Goal: Information Seeking & Learning: Learn about a topic

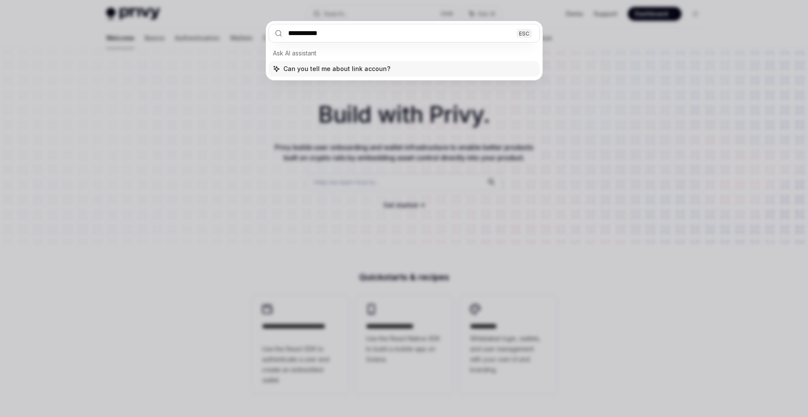
type input "**********"
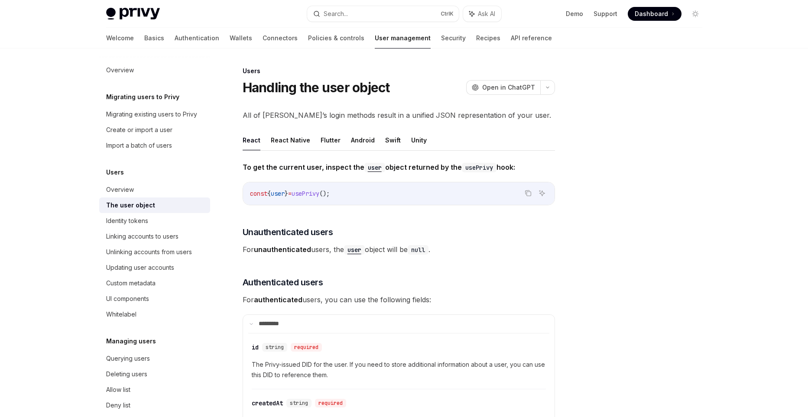
scroll to position [49, 0]
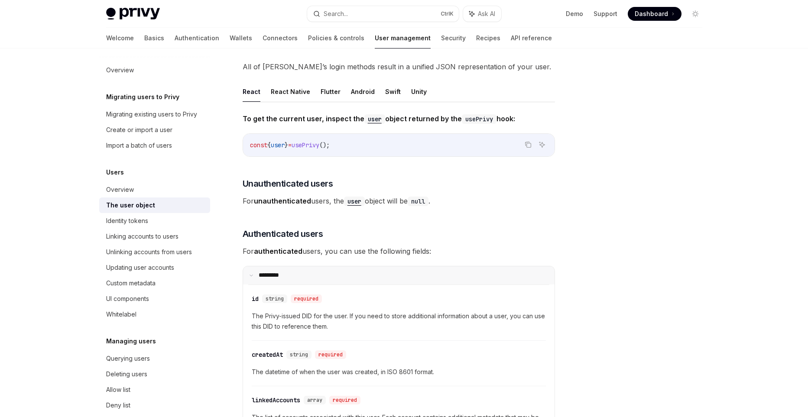
click at [495, 280] on summary "**** ****" at bounding box center [399, 276] width 312 height 18
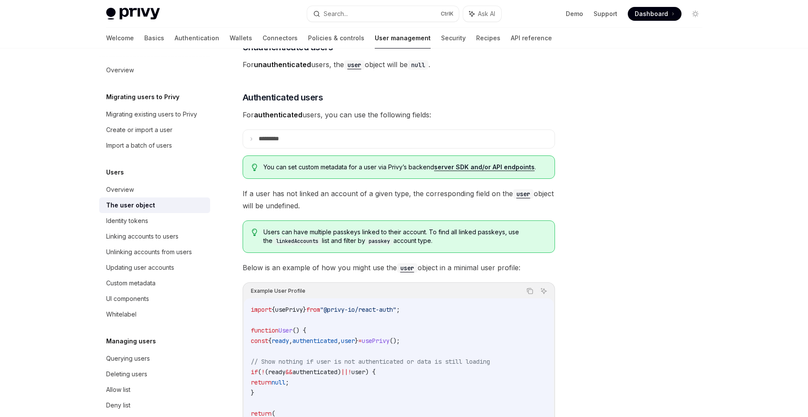
scroll to position [168, 0]
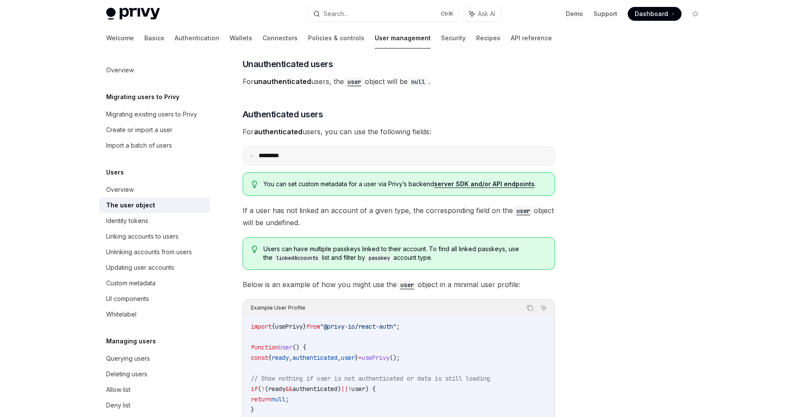
click at [267, 156] on p "**** ****" at bounding box center [274, 156] width 31 height 8
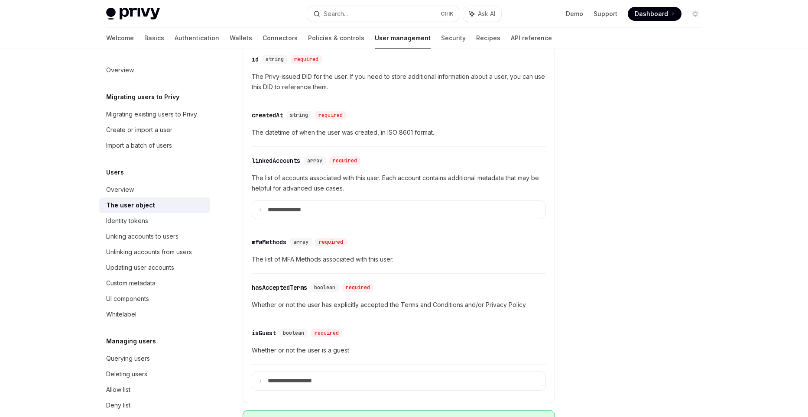
scroll to position [288, 0]
click at [297, 205] on summary "**********" at bounding box center [398, 211] width 293 height 18
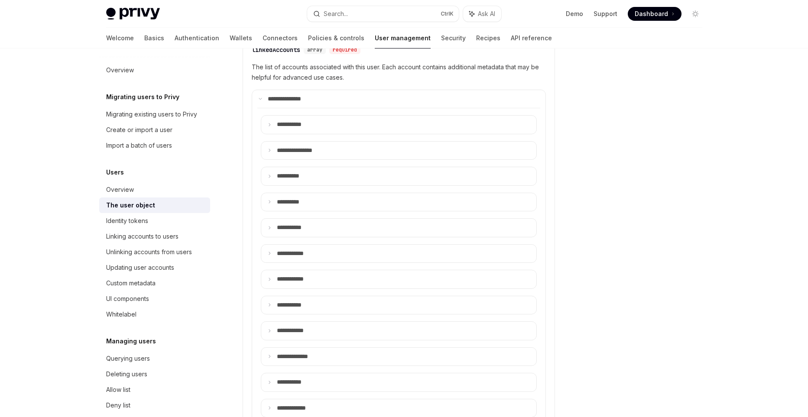
scroll to position [407, 0]
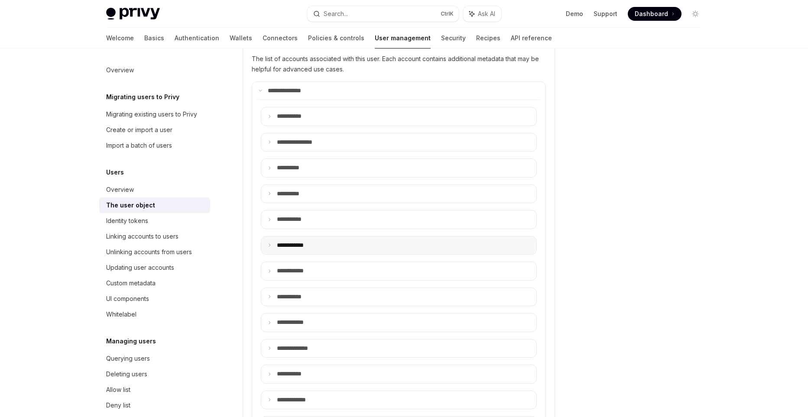
click at [309, 251] on summary "**** *******" at bounding box center [398, 246] width 275 height 18
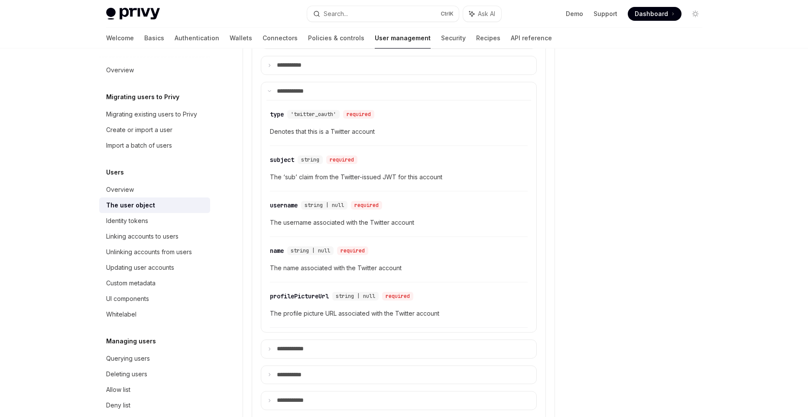
scroll to position [587, 0]
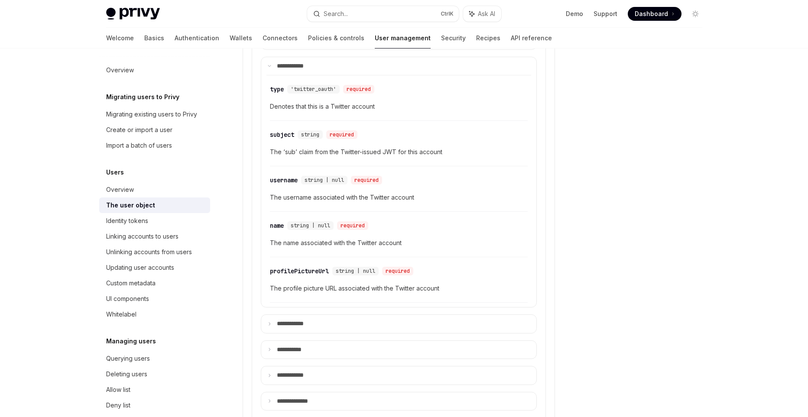
click at [183, 238] on div "Linking accounts to users" at bounding box center [155, 236] width 99 height 10
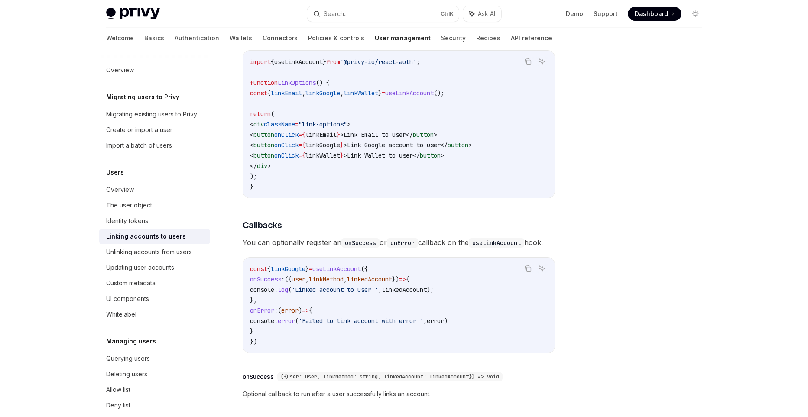
scroll to position [837, 0]
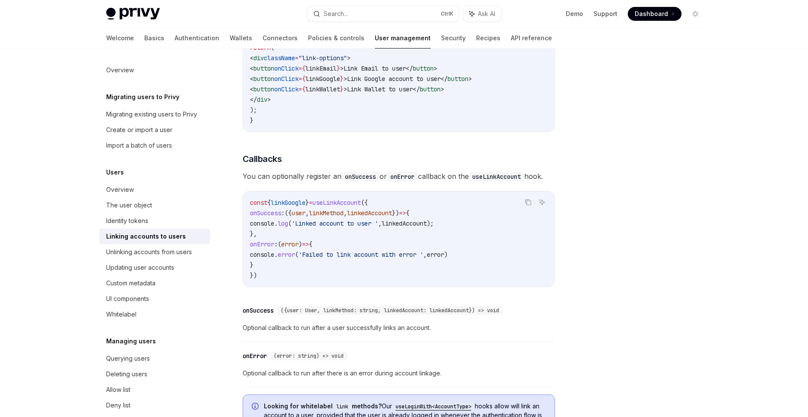
click at [359, 206] on span "useLinkAccount" at bounding box center [337, 203] width 49 height 8
click at [430, 202] on code "const { linkGoogle } = useLinkAccount ({ onSuccess : ({ user , linkMethod , lin…" at bounding box center [399, 239] width 298 height 83
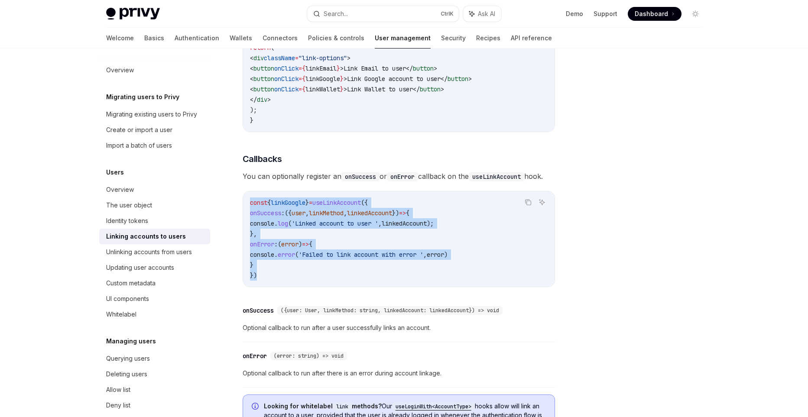
drag, startPoint x: 262, startPoint y: 280, endPoint x: 242, endPoint y: 201, distance: 81.8
click at [243, 201] on div "const { linkGoogle } = useLinkAccount ({ onSuccess : ({ user , linkMethod , lin…" at bounding box center [399, 239] width 312 height 95
copy code "const { linkGoogle } = useLinkAccount ({ onSuccess : ({ user , linkMethod , lin…"
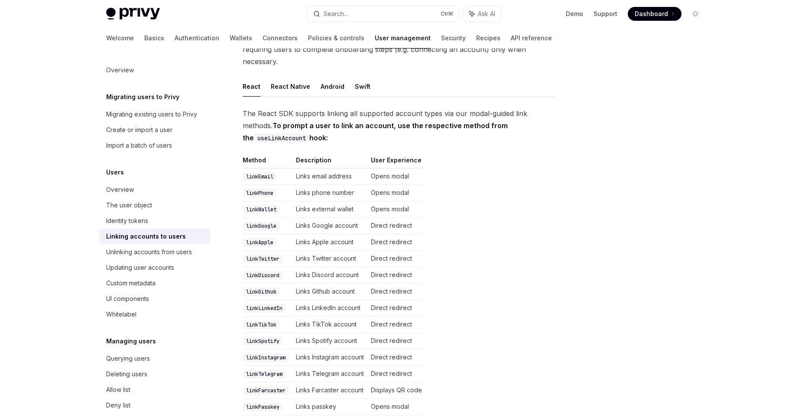
scroll to position [120, 0]
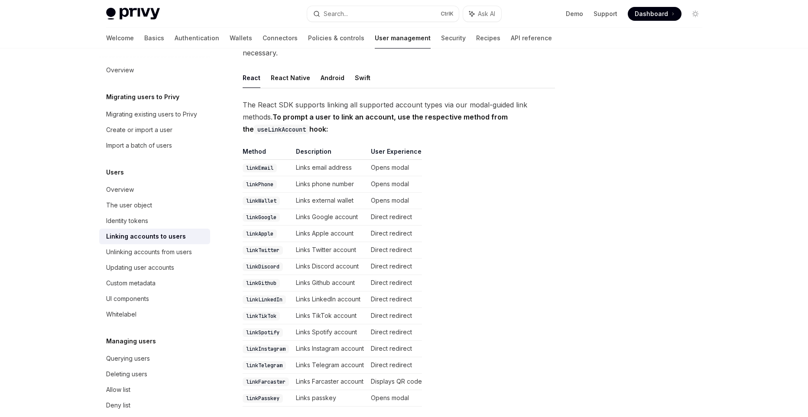
click at [266, 246] on code "linkTwitter" at bounding box center [263, 250] width 40 height 9
copy code "linkTwitter"
click at [139, 254] on div "Unlinking accounts from users" at bounding box center [149, 252] width 86 height 10
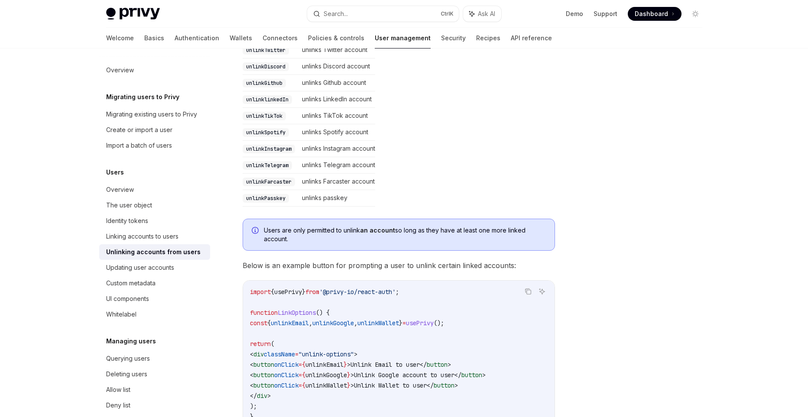
scroll to position [456, 0]
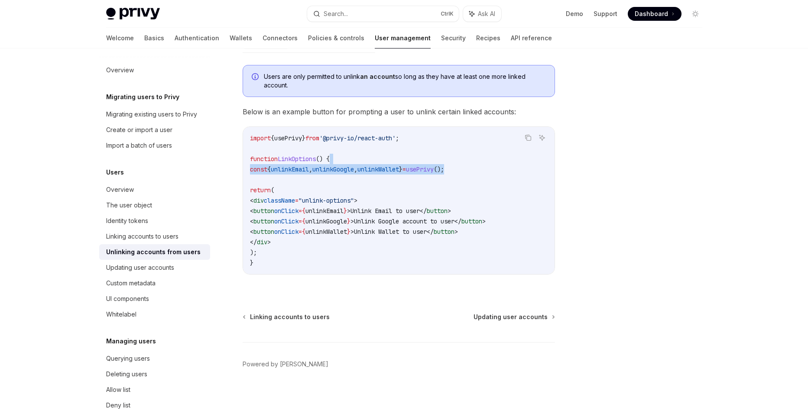
drag, startPoint x: 495, startPoint y: 171, endPoint x: 493, endPoint y: 160, distance: 10.9
click at [493, 160] on code "import { usePrivy } from '@privy-io/react-auth' ; function LinkOptions () { con…" at bounding box center [399, 200] width 298 height 135
copy code "const { unlinkEmail , unlinkGoogle , unlinkWallet } = usePrivy ();"
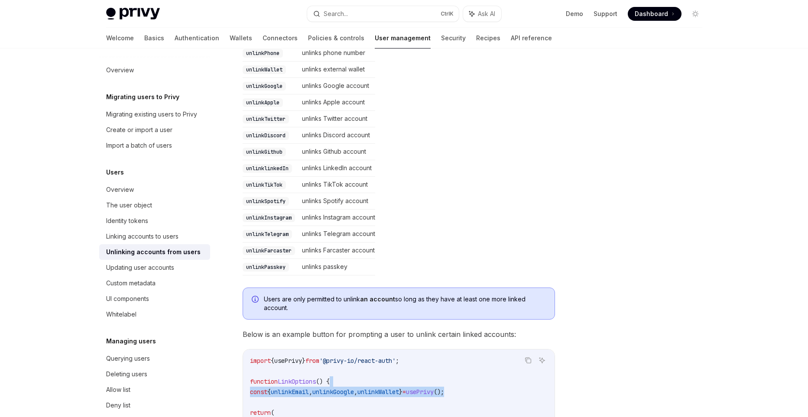
scroll to position [217, 0]
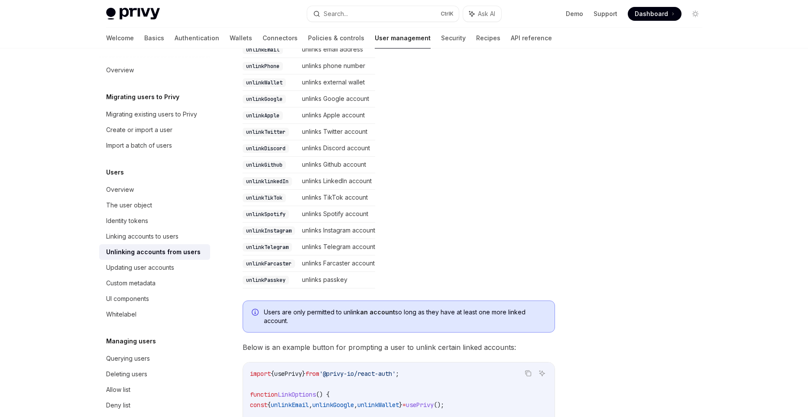
click at [269, 134] on code "unlinkTwitter" at bounding box center [266, 132] width 46 height 9
copy code "unlinkTwitter"
click at [660, 290] on div at bounding box center [644, 242] width 132 height 352
click at [160, 272] on div "Updating user accounts" at bounding box center [140, 268] width 68 height 10
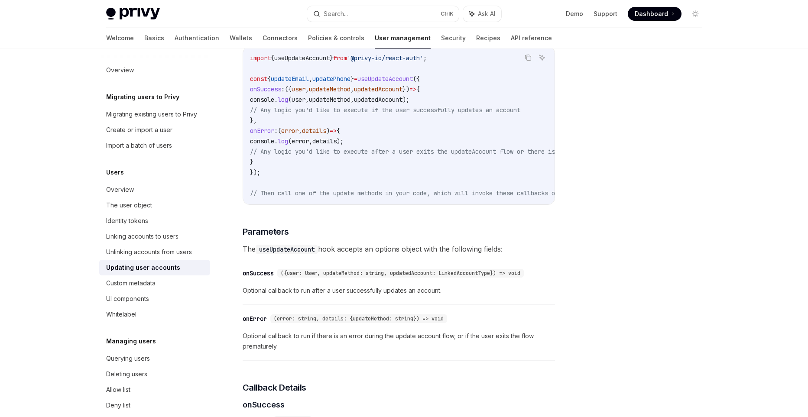
scroll to position [718, 0]
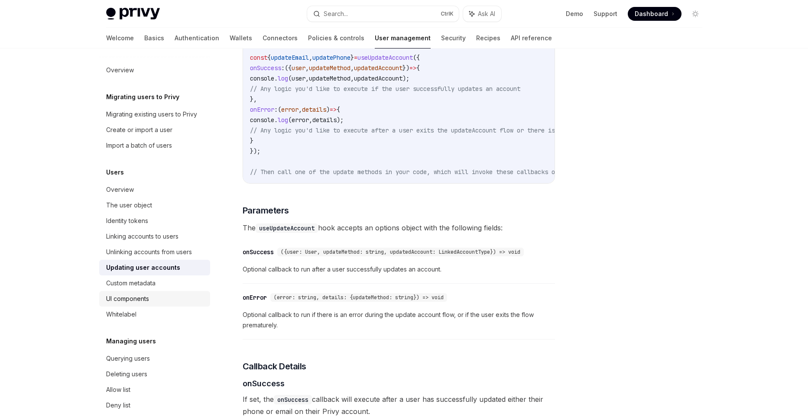
click at [166, 295] on div "UI components" at bounding box center [155, 299] width 99 height 10
type textarea "*"
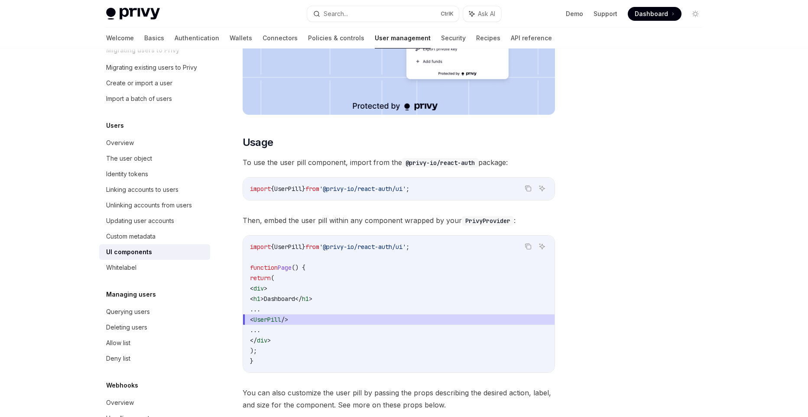
scroll to position [52, 0]
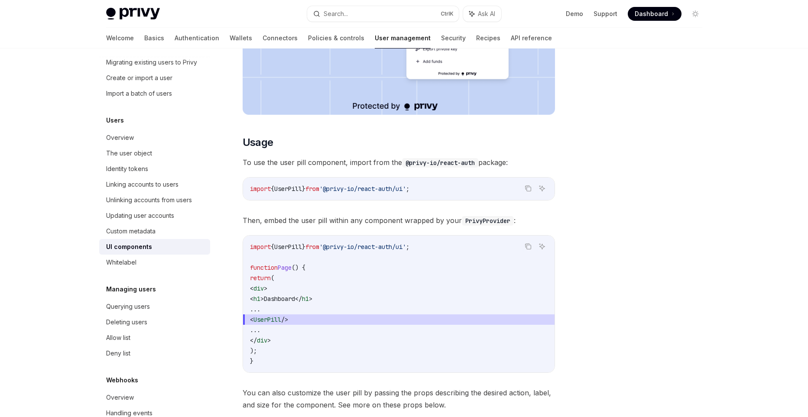
click at [347, 12] on div "Search..." at bounding box center [336, 14] width 24 height 10
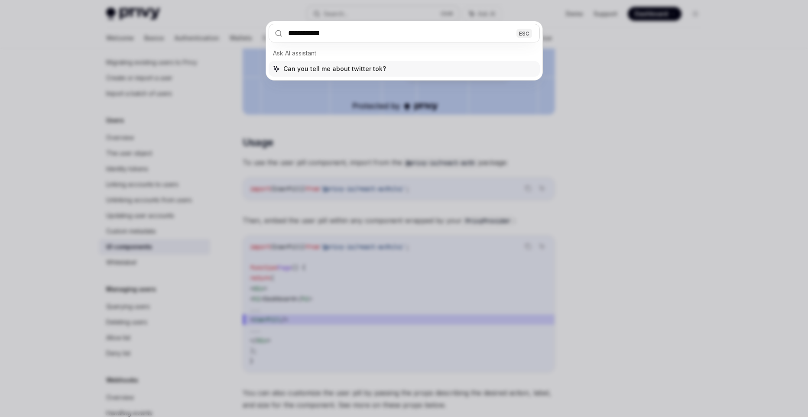
type input "**********"
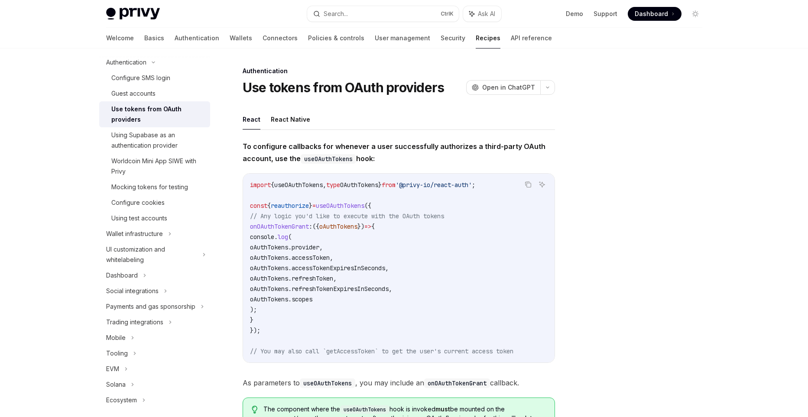
scroll to position [120, 0]
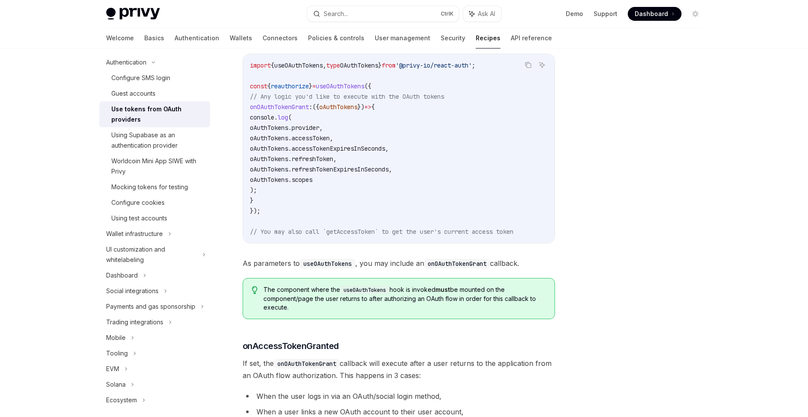
click at [461, 125] on code "import { useOAuthTokens , type OAuthTokens } from '@privy-io/react-auth' ; cons…" at bounding box center [399, 148] width 298 height 177
click at [375, 220] on code "import { useOAuthTokens , type OAuthTokens } from '@privy-io/react-auth' ; cons…" at bounding box center [399, 148] width 298 height 177
click at [461, 278] on div "To configure callbacks for whenever a user successfully authorizes a third-part…" at bounding box center [399, 356] width 313 height 671
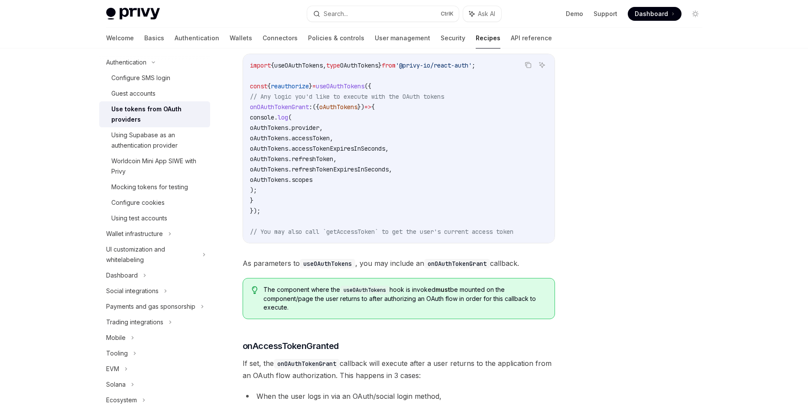
type textarea "*"
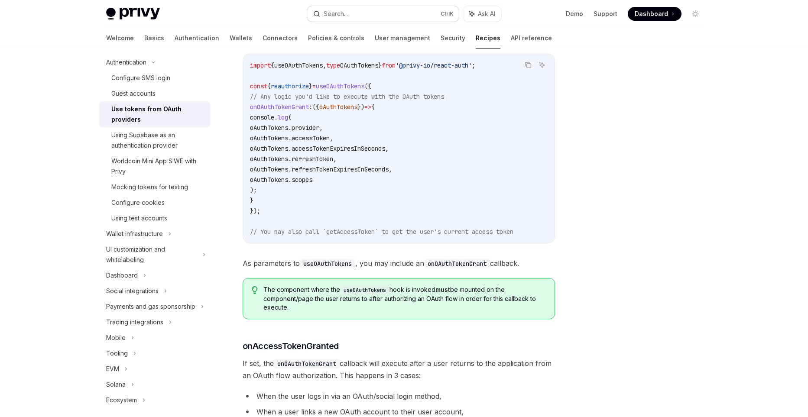
click at [343, 12] on div "Search..." at bounding box center [336, 14] width 24 height 10
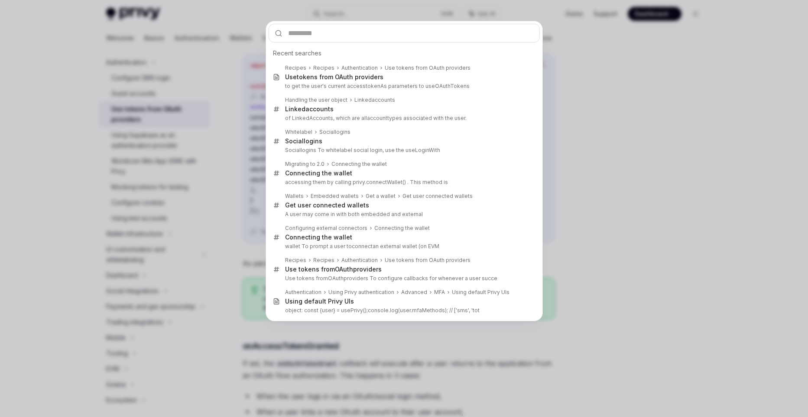
type input "**********"
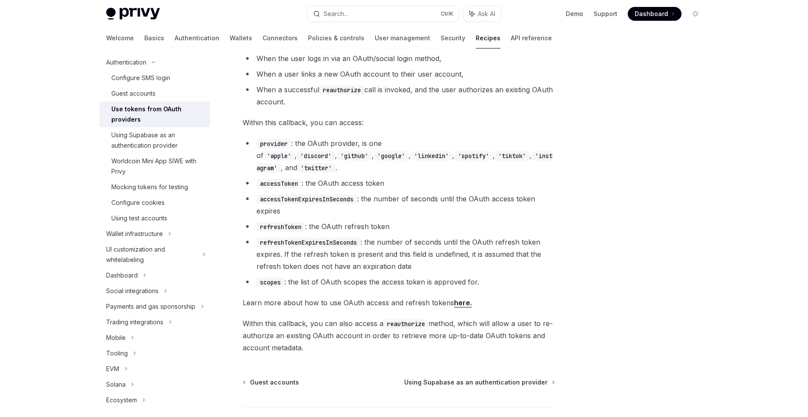
scroll to position [452, 0]
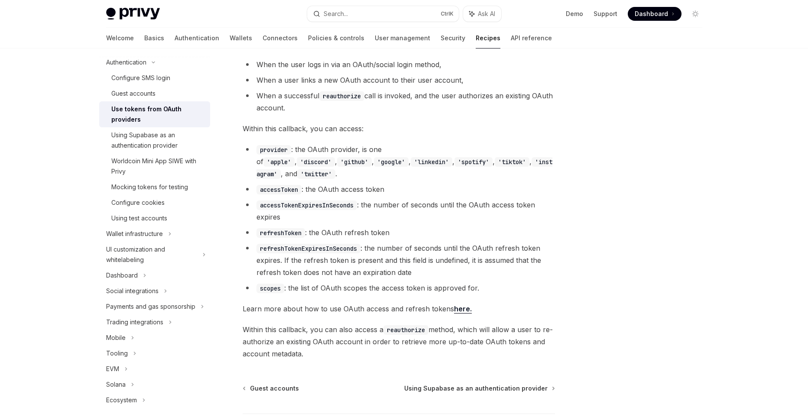
click at [456, 305] on link "here." at bounding box center [463, 309] width 18 height 9
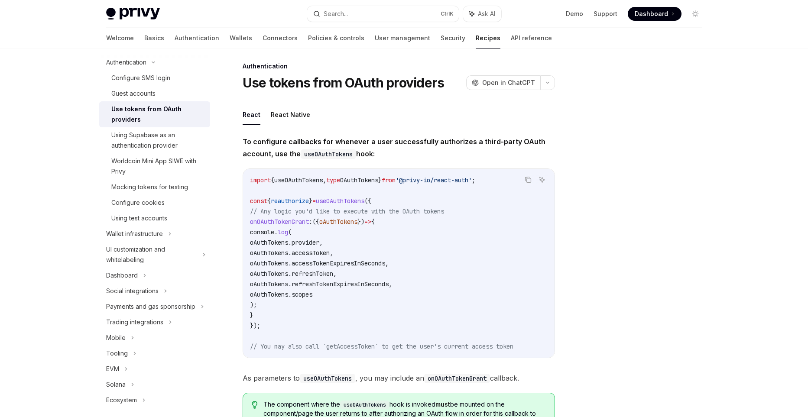
scroll to position [0, 0]
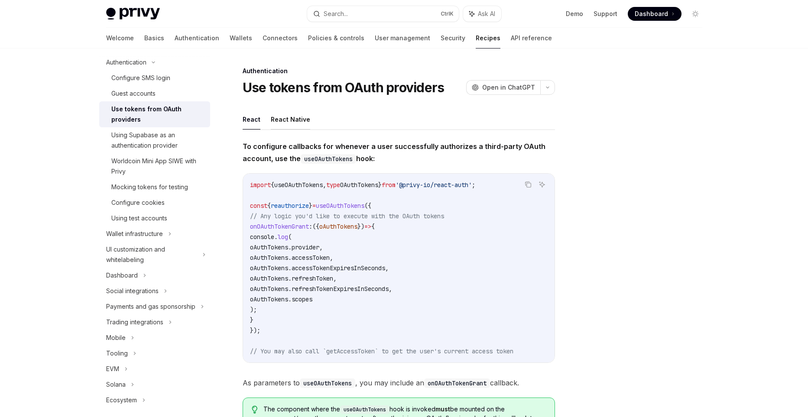
click at [281, 121] on button "React Native" at bounding box center [290, 119] width 39 height 20
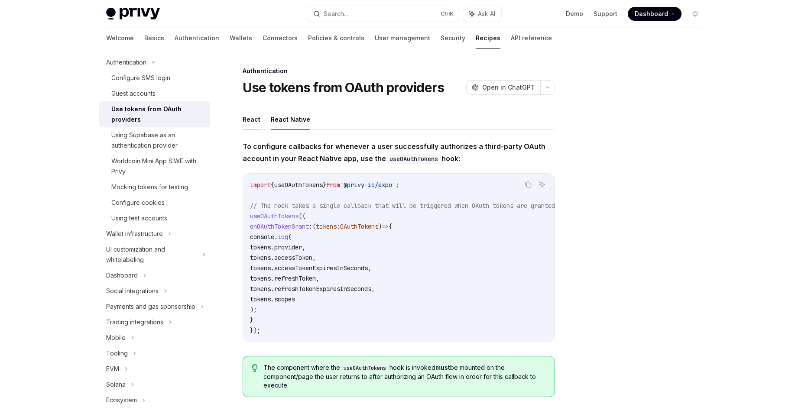
click at [248, 117] on button "React" at bounding box center [252, 119] width 18 height 20
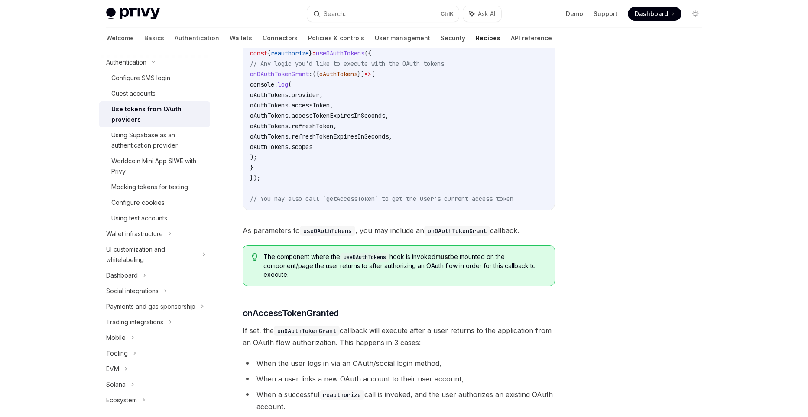
scroll to position [179, 0]
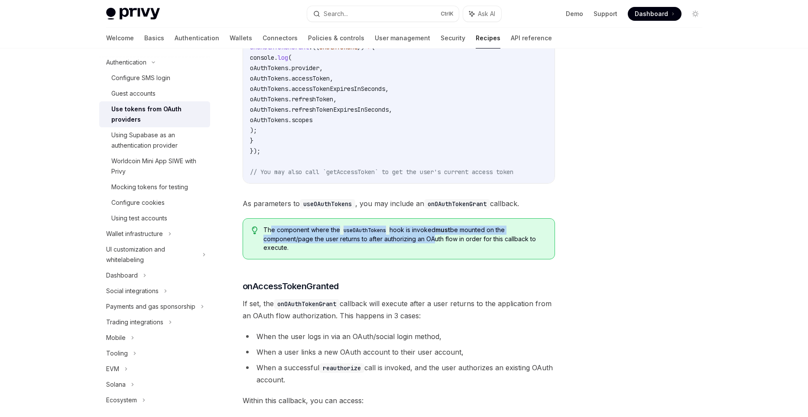
drag, startPoint x: 272, startPoint y: 229, endPoint x: 436, endPoint y: 244, distance: 164.1
click at [432, 244] on span "The component where the useOAuthTokens hook is invoked must be mounted on the c…" at bounding box center [405, 239] width 282 height 26
drag, startPoint x: 479, startPoint y: 246, endPoint x: 543, endPoint y: 240, distance: 64.4
click at [494, 246] on span "The component where the useOAuthTokens hook is invoked must be mounted on the c…" at bounding box center [405, 239] width 282 height 26
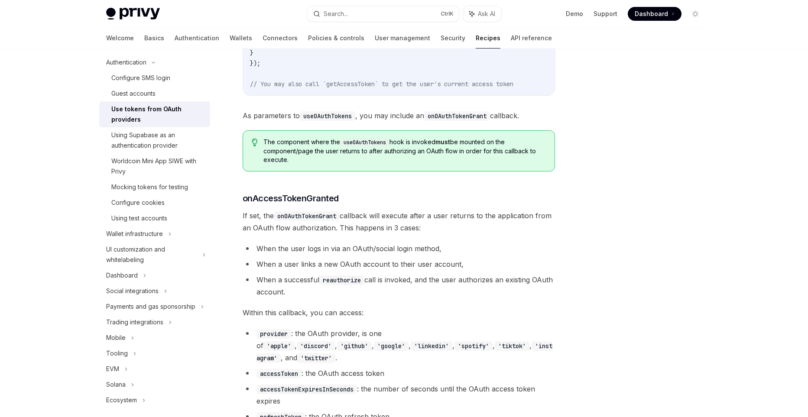
scroll to position [359, 0]
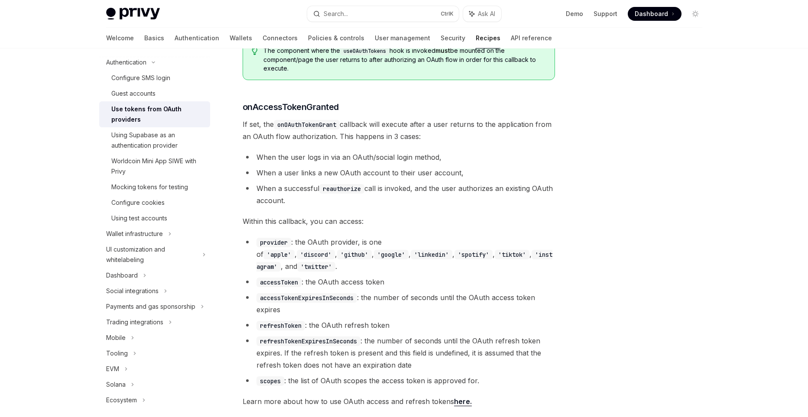
click at [286, 321] on code "refreshToken" at bounding box center [281, 326] width 49 height 10
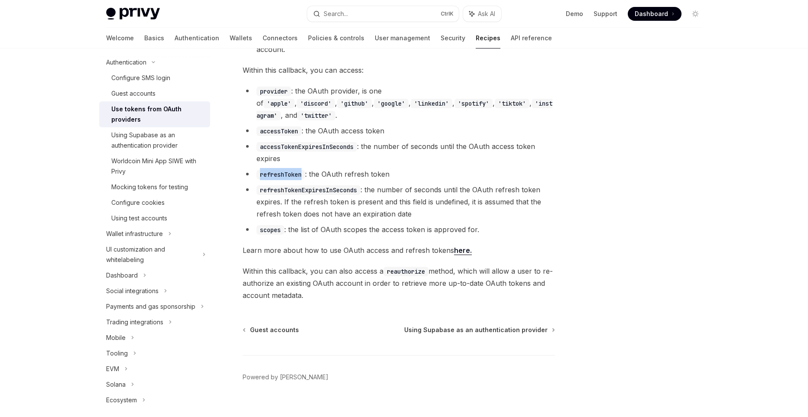
scroll to position [511, 0]
click at [487, 207] on li "refreshTokenExpiresInSeconds : the number of seconds until the OAuth refresh to…" at bounding box center [399, 200] width 313 height 36
click at [466, 167] on li "refreshToken : the OAuth refresh token" at bounding box center [399, 173] width 313 height 12
drag, startPoint x: 152, startPoint y: 217, endPoint x: 177, endPoint y: 218, distance: 25.6
click at [152, 217] on div "Using test accounts" at bounding box center [139, 218] width 56 height 10
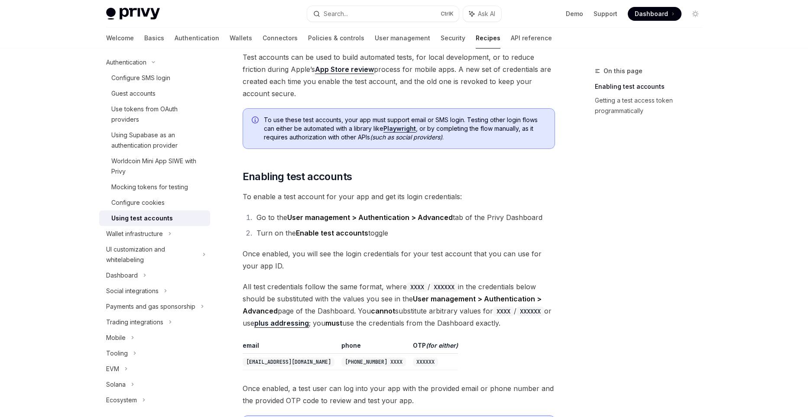
scroll to position [60, 0]
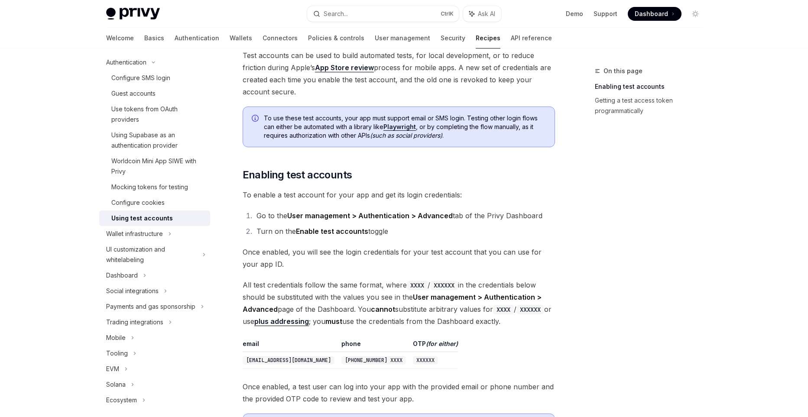
click at [401, 214] on strong "User management > Authentication > Advanced" at bounding box center [370, 216] width 166 height 9
click at [450, 214] on li "Go to the User management > Authentication > Advanced tab of the Privy Dashboard" at bounding box center [404, 216] width 301 height 12
click at [535, 192] on span "To enable a test account for your app and get its login credentials:" at bounding box center [399, 195] width 313 height 12
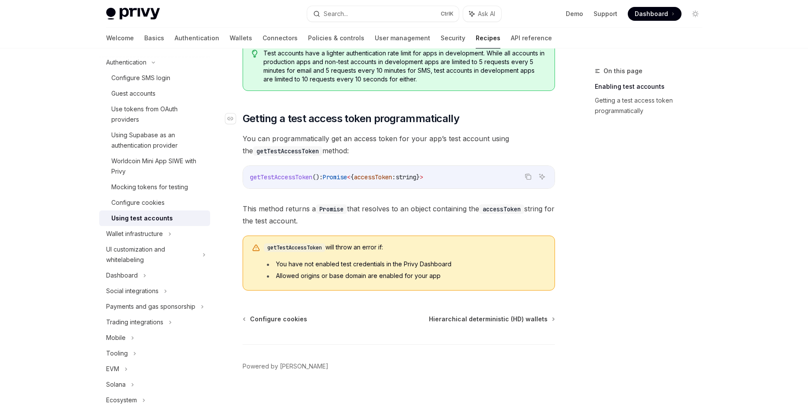
scroll to position [492, 0]
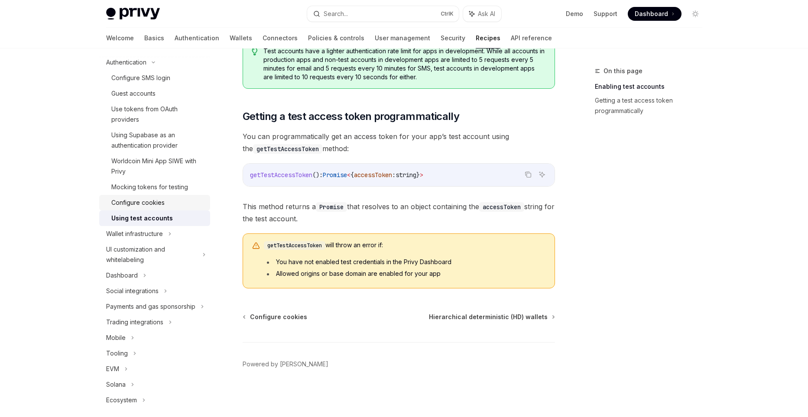
click at [132, 207] on div "Configure cookies" at bounding box center [137, 203] width 53 height 10
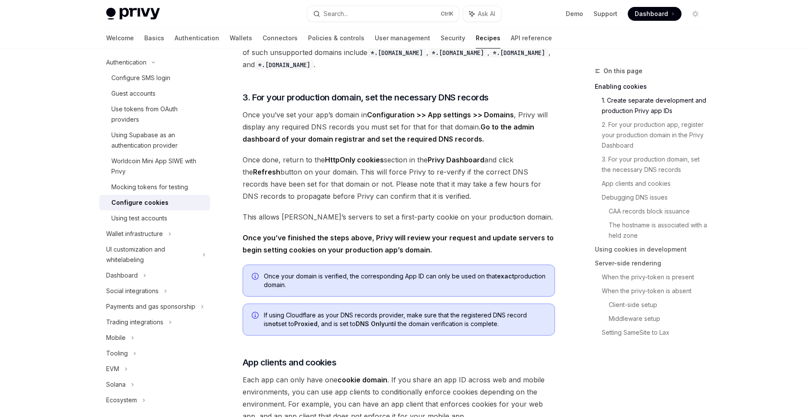
scroll to position [598, 0]
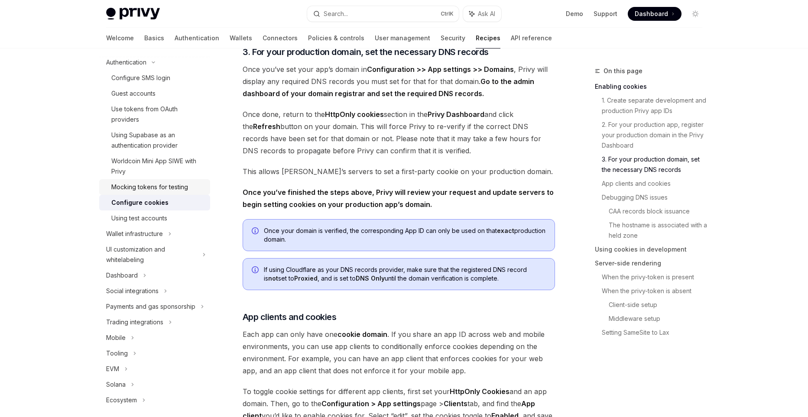
click at [149, 191] on div "Mocking tokens for testing" at bounding box center [149, 187] width 77 height 10
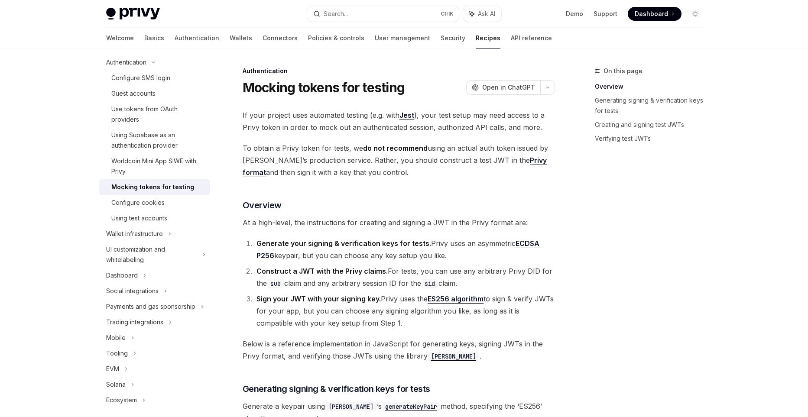
click at [330, 176] on span "To obtain a Privy token for tests, we do not recommend using an actual auth tok…" at bounding box center [399, 160] width 313 height 36
click at [331, 176] on span "To obtain a Privy token for tests, we do not recommend using an actual auth tok…" at bounding box center [399, 160] width 313 height 36
click at [371, 153] on span "To obtain a Privy token for tests, we do not recommend using an actual auth tok…" at bounding box center [399, 160] width 313 height 36
click at [166, 234] on div "Wallet infrastructure" at bounding box center [154, 234] width 111 height 16
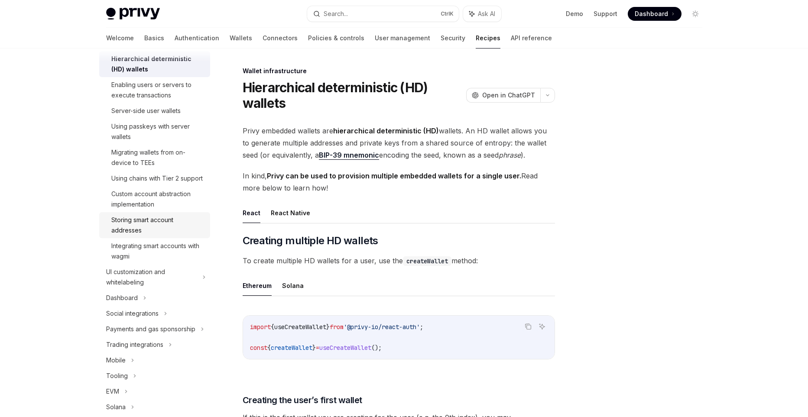
scroll to position [274, 0]
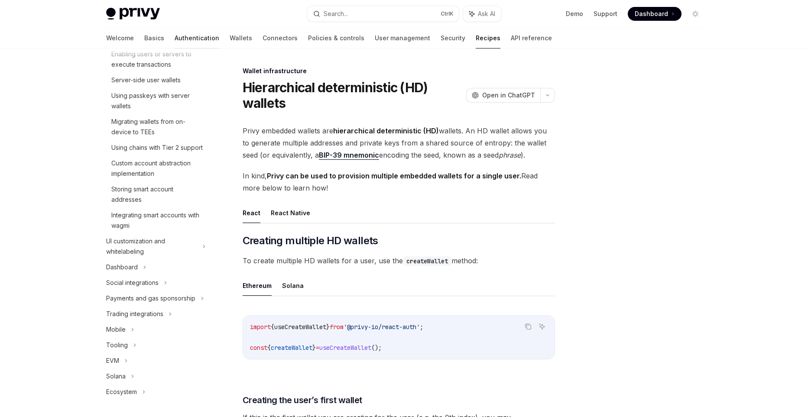
click at [175, 40] on link "Authentication" at bounding box center [197, 38] width 45 height 21
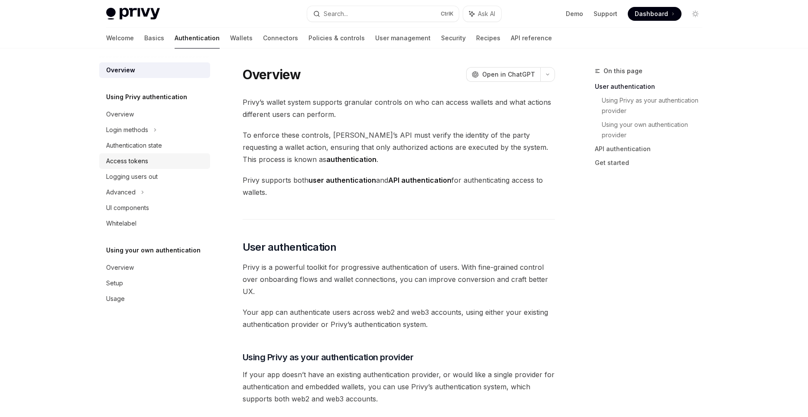
click at [150, 159] on div "Access tokens" at bounding box center [155, 161] width 99 height 10
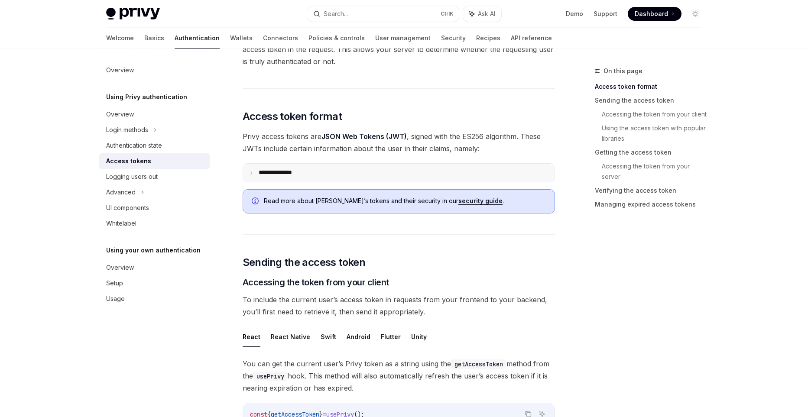
scroll to position [120, 0]
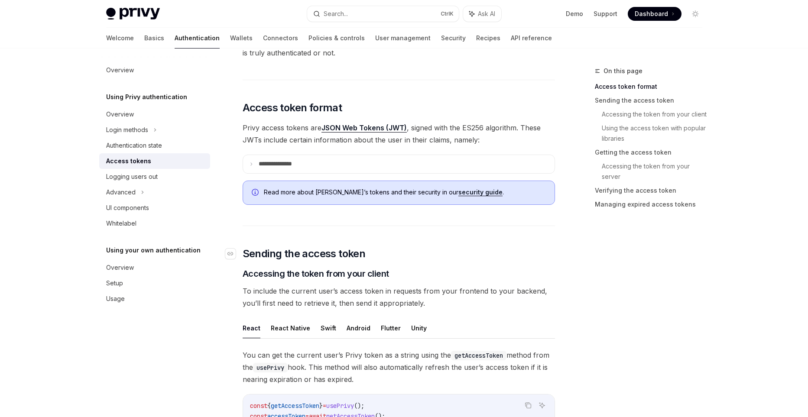
click at [312, 254] on span "Sending the access token" at bounding box center [304, 254] width 123 height 14
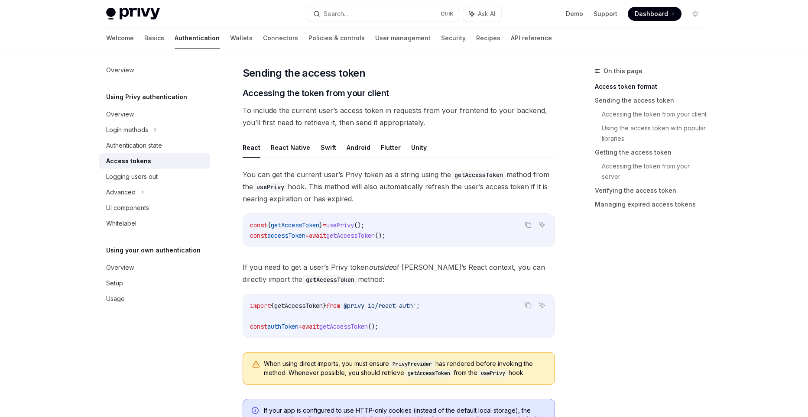
scroll to position [301, 0]
click at [368, 238] on span "getAccessToken" at bounding box center [350, 235] width 49 height 8
click at [417, 235] on code "const { getAccessToken } = usePrivy (); const accessToken = await getAccessToke…" at bounding box center [399, 230] width 298 height 21
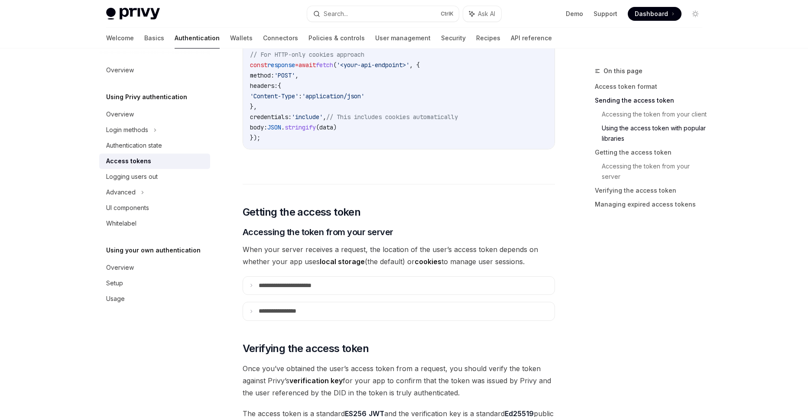
scroll to position [959, 0]
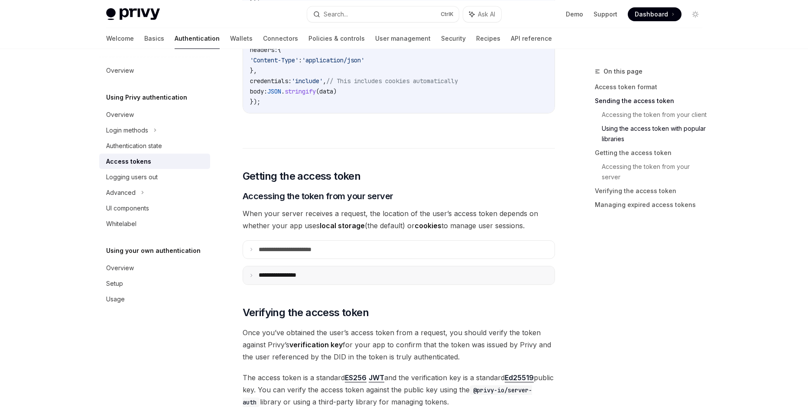
click at [308, 276] on p "**********" at bounding box center [286, 276] width 55 height 8
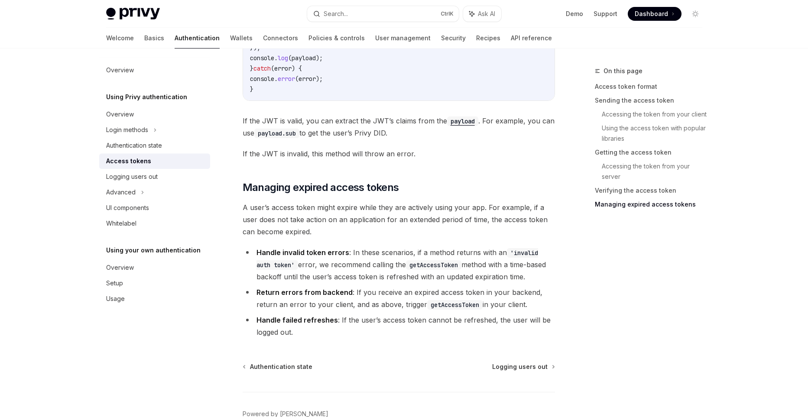
scroll to position [2378, 0]
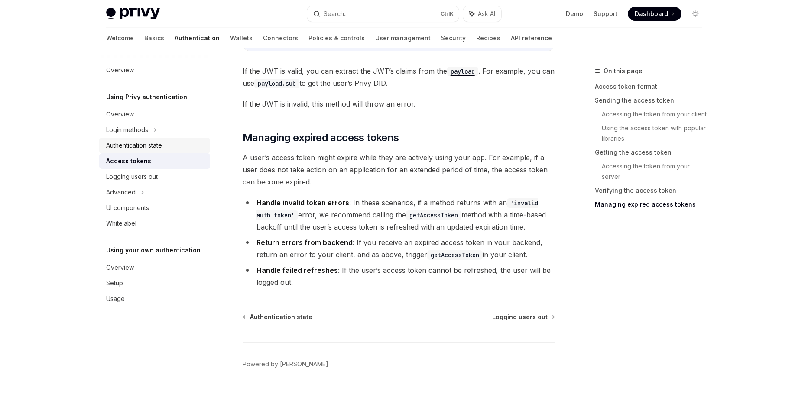
click at [166, 146] on div "Authentication state" at bounding box center [155, 145] width 99 height 10
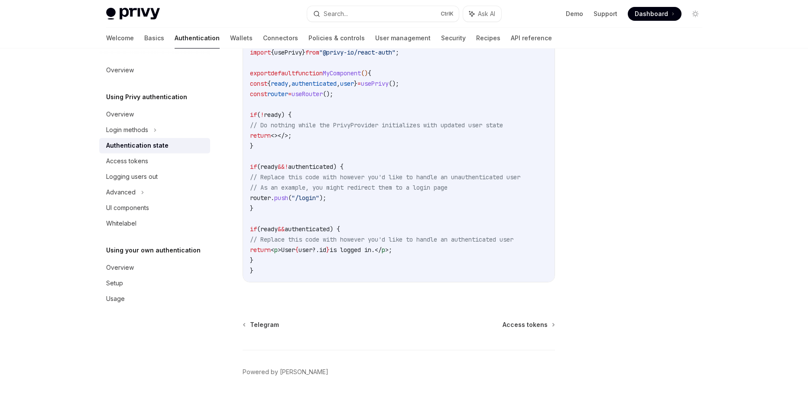
scroll to position [318, 0]
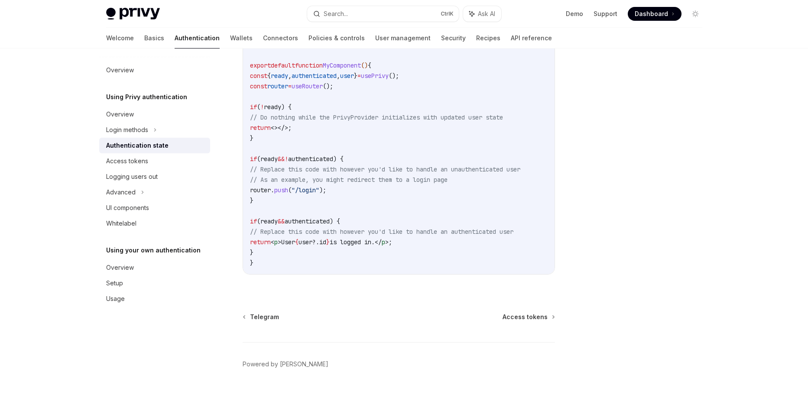
click at [317, 179] on span "// As an example, you might redirect them to a login page" at bounding box center [349, 180] width 198 height 8
type textarea "*"
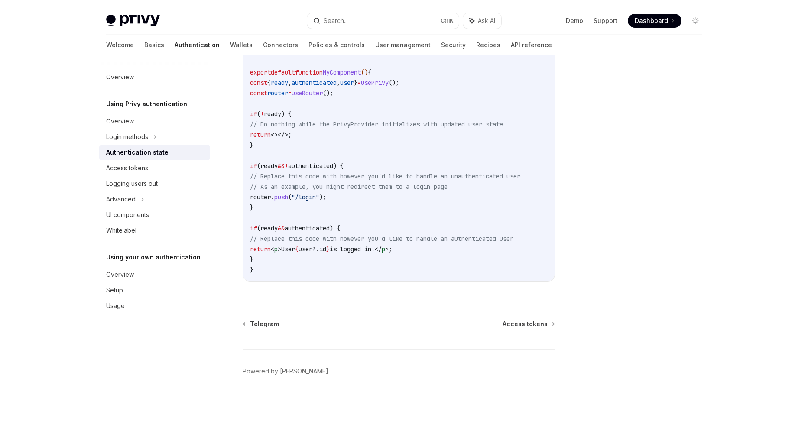
scroll to position [304, 0]
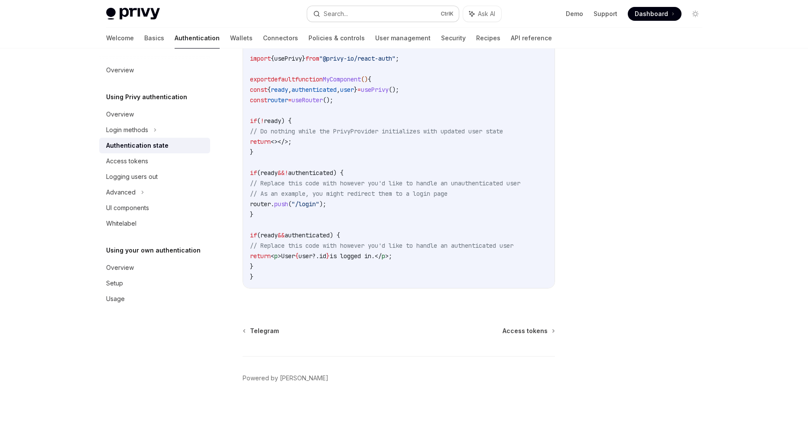
click at [342, 19] on button "Search... Ctrl K" at bounding box center [383, 14] width 152 height 16
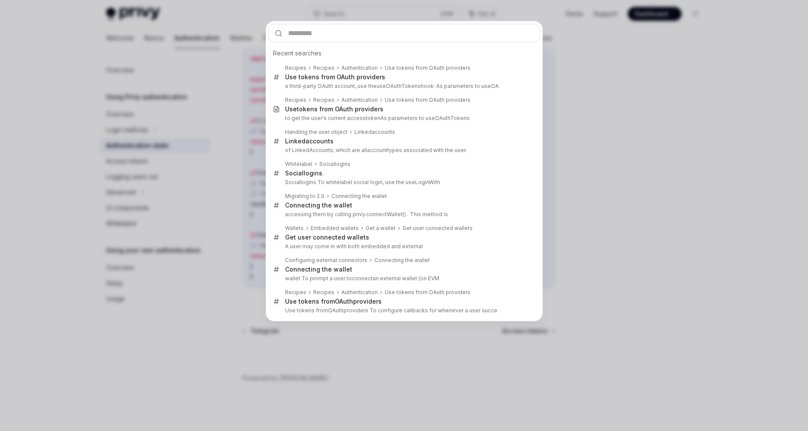
type input "**********"
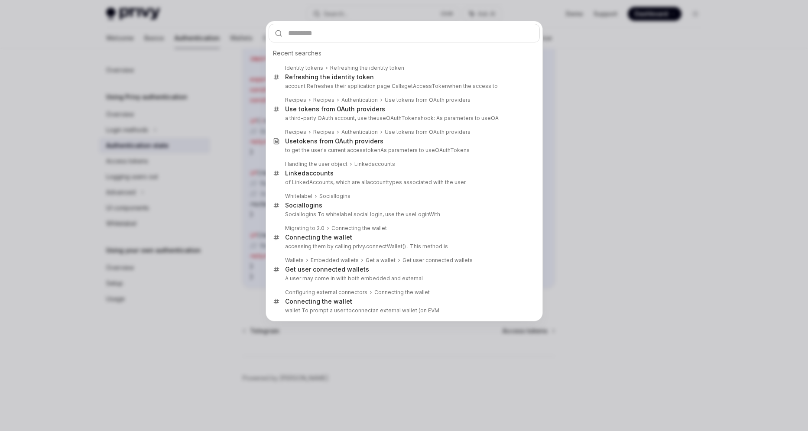
type textarea "*"
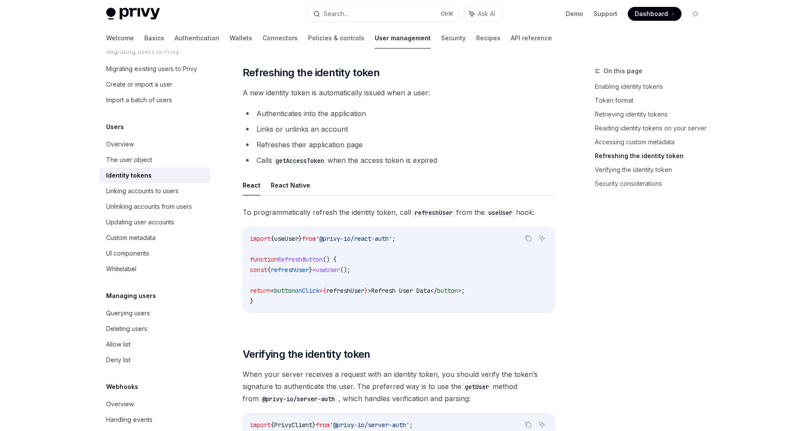
scroll to position [59, 0]
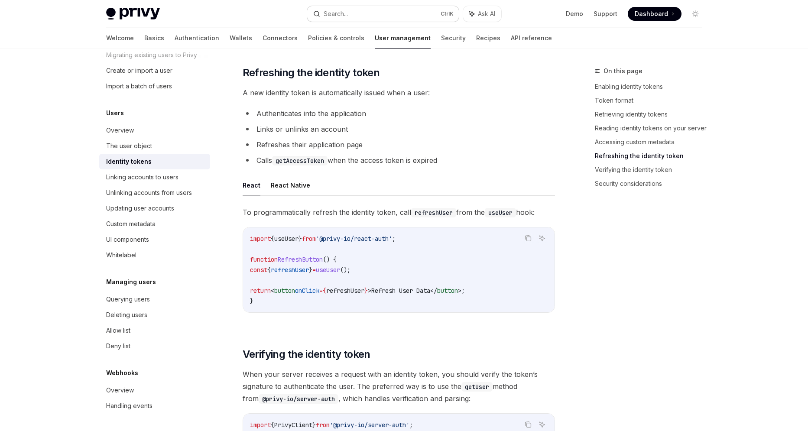
click at [413, 10] on button "Search... Ctrl K" at bounding box center [383, 14] width 152 height 16
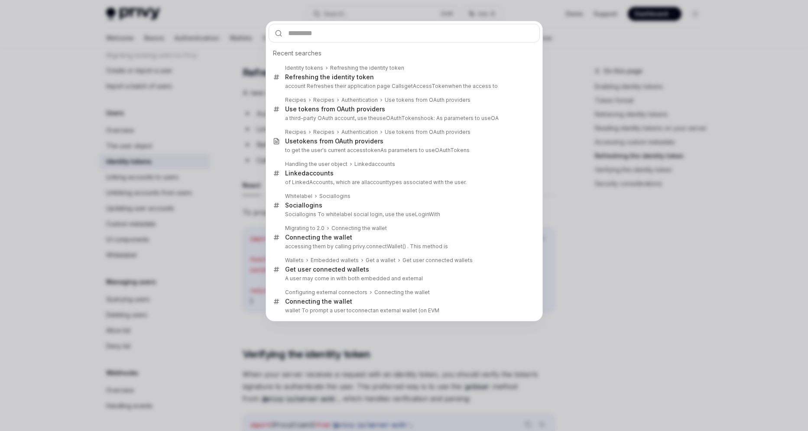
type input "**********"
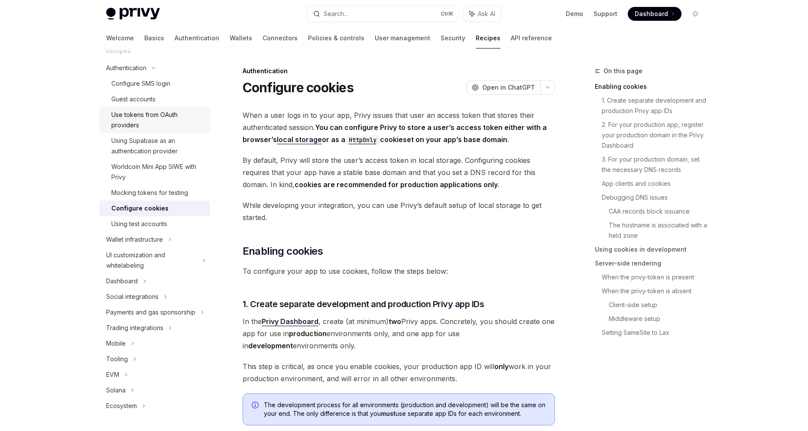
click at [148, 115] on div "Use tokens from OAuth providers" at bounding box center [158, 120] width 94 height 21
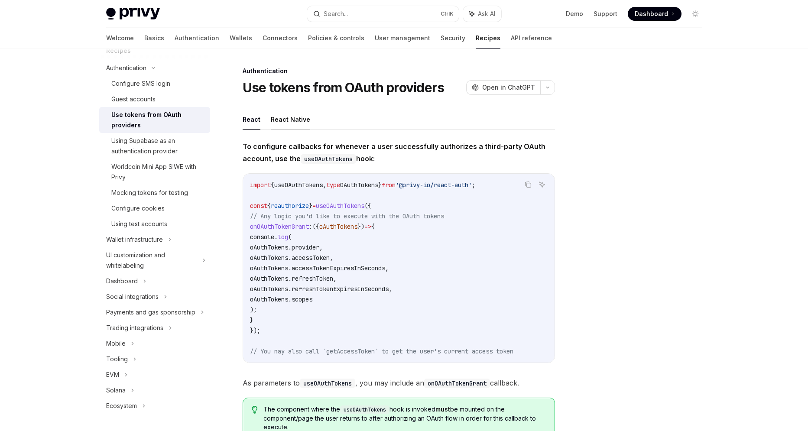
type textarea "*"
click at [344, 226] on span "oAuthTokens" at bounding box center [338, 227] width 38 height 8
click at [385, 266] on span "accessTokenExpiresInSeconds" at bounding box center [339, 268] width 94 height 8
drag, startPoint x: 408, startPoint y: 306, endPoint x: 408, endPoint y: 301, distance: 5.2
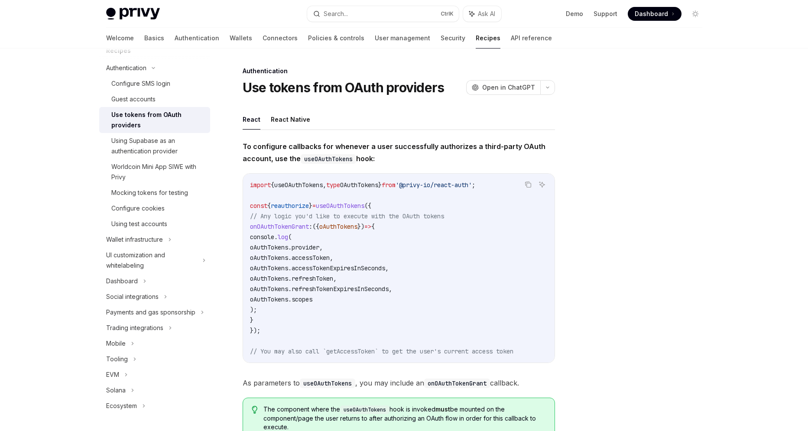
click at [408, 306] on code "import { useOAuthTokens , type OAuthTokens } from '@privy-io/react-auth' ; cons…" at bounding box center [399, 268] width 298 height 177
click at [404, 13] on button "Search... Ctrl K" at bounding box center [383, 14] width 152 height 16
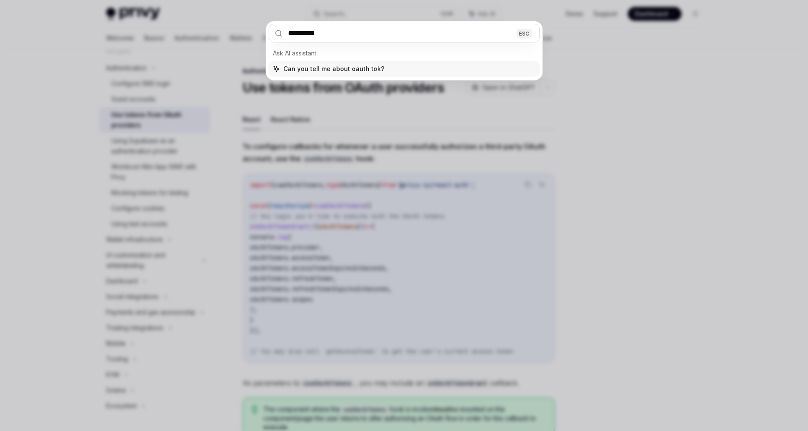
type input "**********"
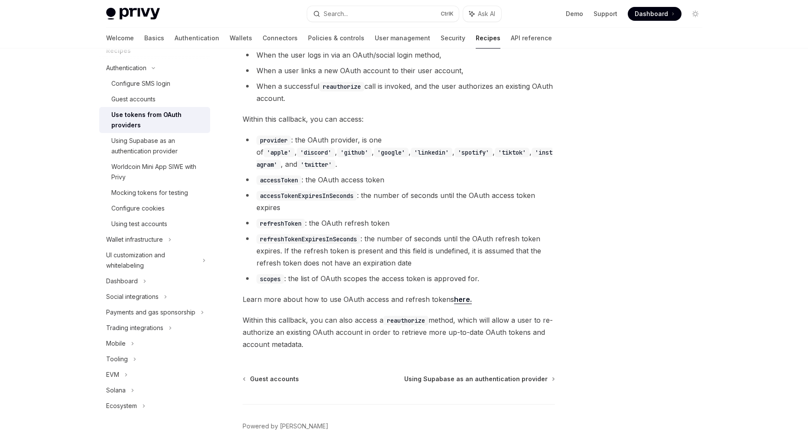
scroll to position [498, 0]
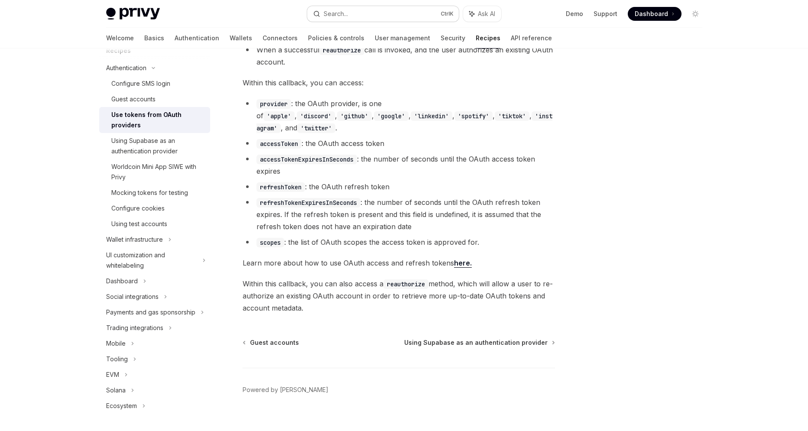
click at [381, 16] on button "Search... Ctrl K" at bounding box center [383, 14] width 152 height 16
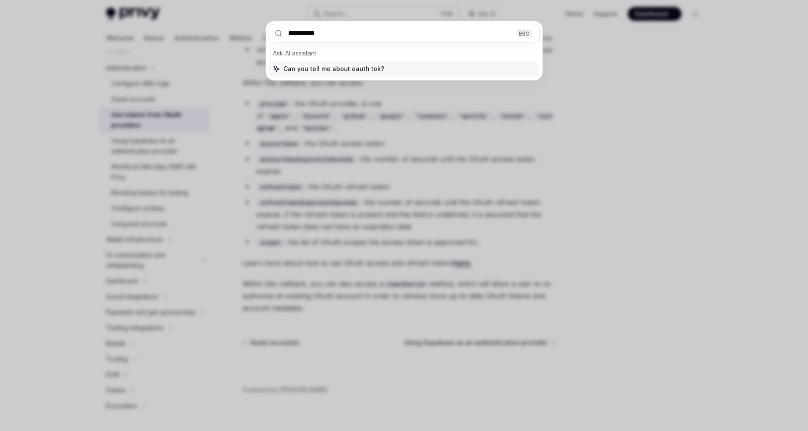
type input "**********"
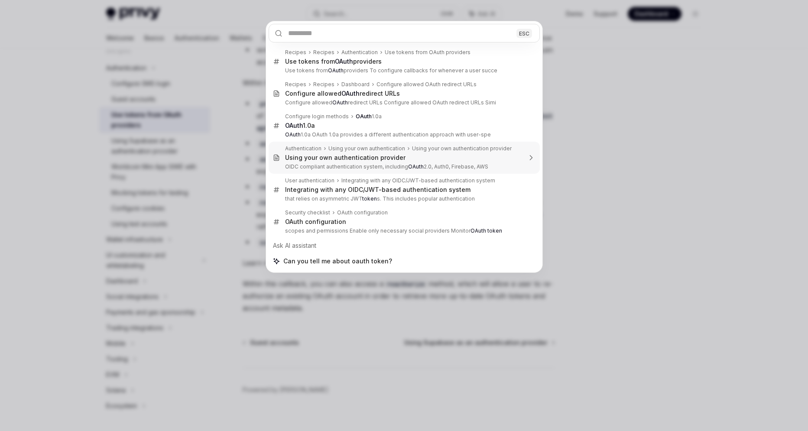
type textarea "*"
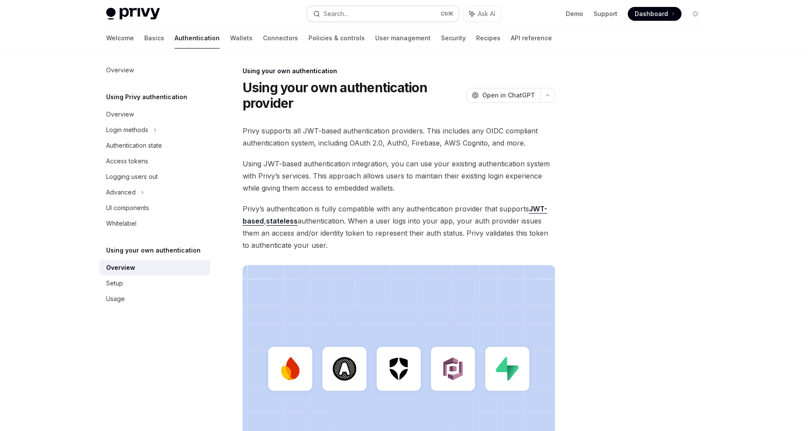
click at [380, 10] on button "Search... Ctrl K" at bounding box center [383, 14] width 152 height 16
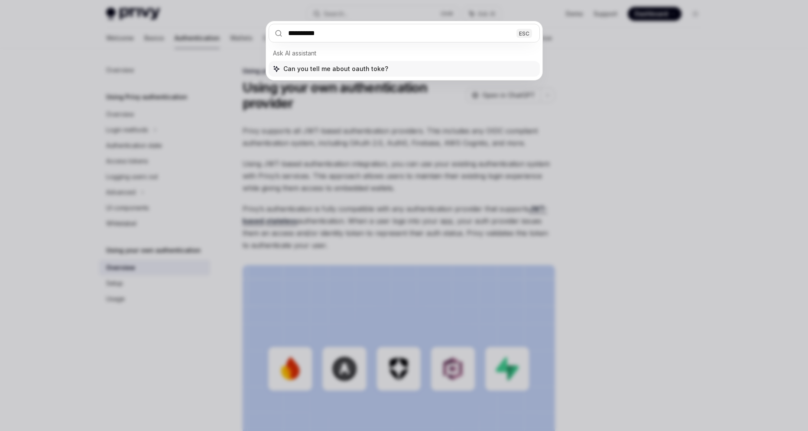
type input "**********"
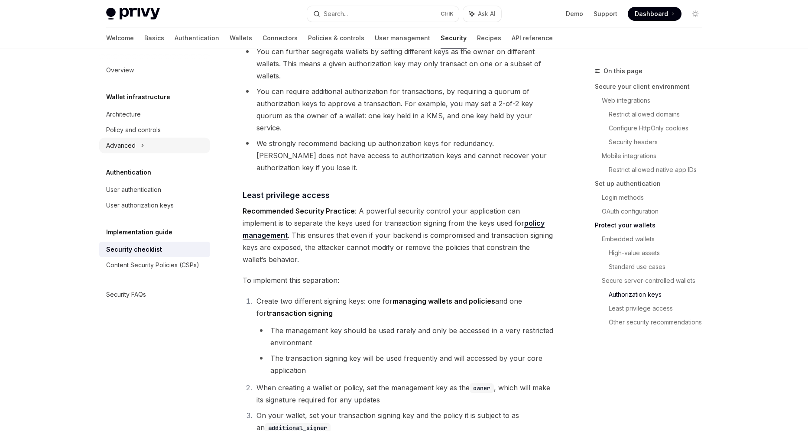
scroll to position [1506, 0]
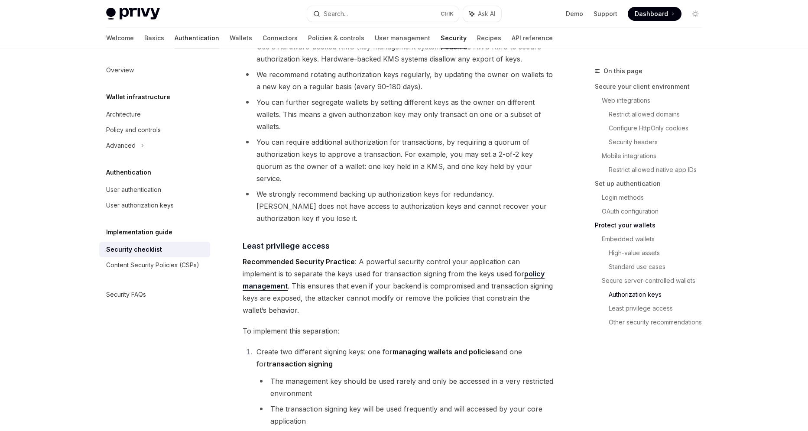
drag, startPoint x: 150, startPoint y: 31, endPoint x: 154, endPoint y: 33, distance: 5.4
click at [175, 31] on link "Authentication" at bounding box center [197, 38] width 45 height 21
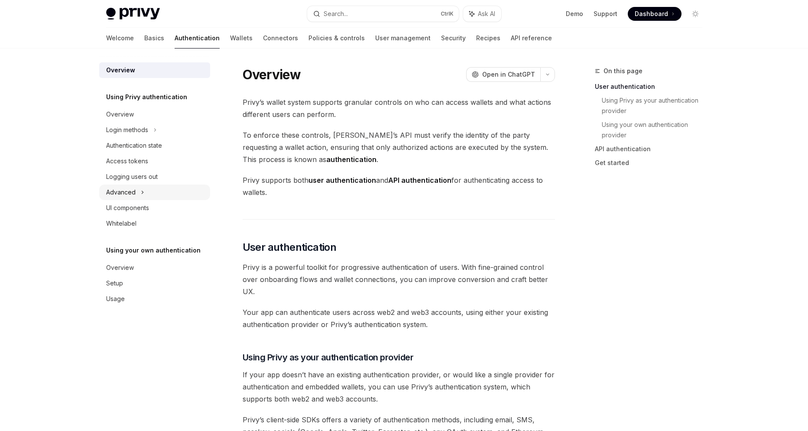
click at [141, 195] on icon at bounding box center [142, 192] width 3 height 10
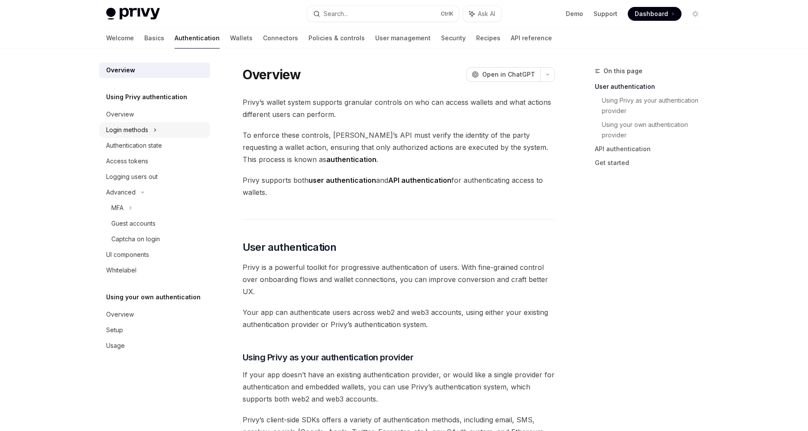
click at [157, 128] on icon at bounding box center [154, 130] width 3 height 10
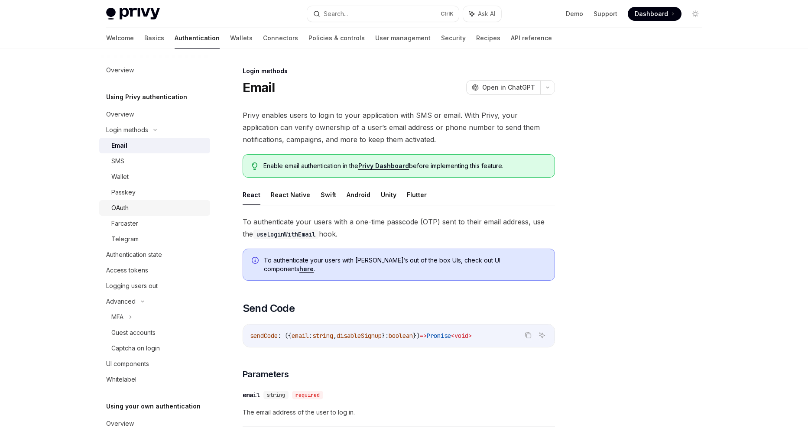
click at [140, 206] on div "OAuth" at bounding box center [158, 208] width 94 height 10
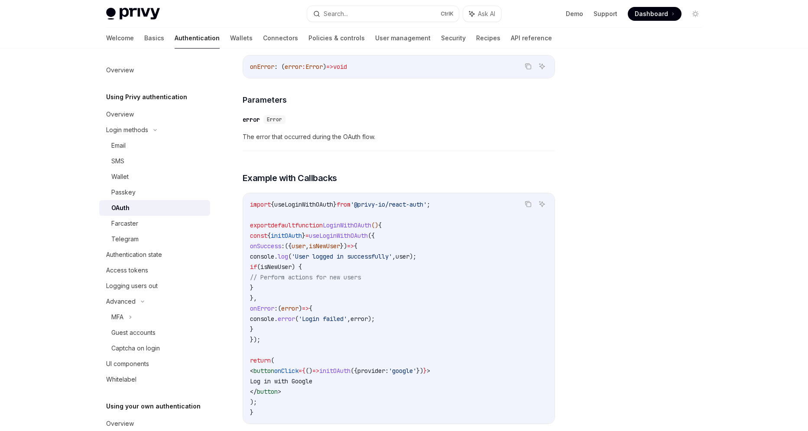
scroll to position [1436, 0]
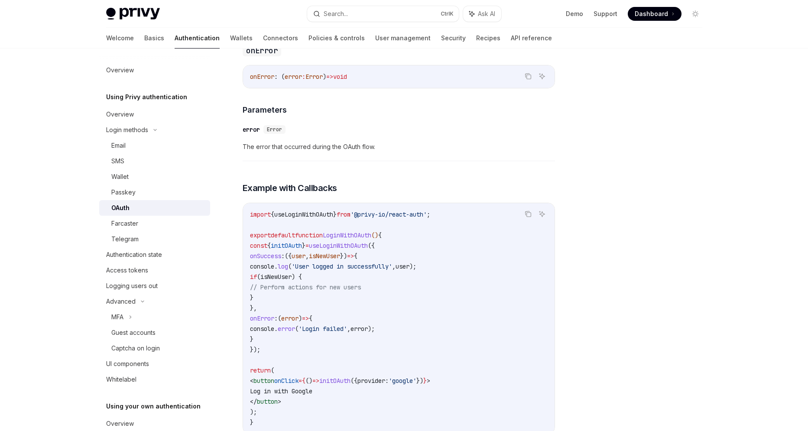
click at [350, 242] on span "useLoginWithOAuth" at bounding box center [338, 246] width 59 height 8
click at [375, 182] on h3 "​ Example with Callbacks" at bounding box center [399, 188] width 313 height 12
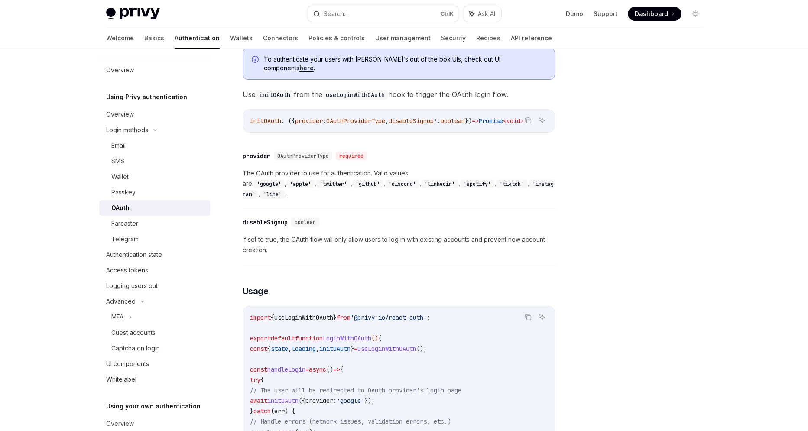
scroll to position [0, 0]
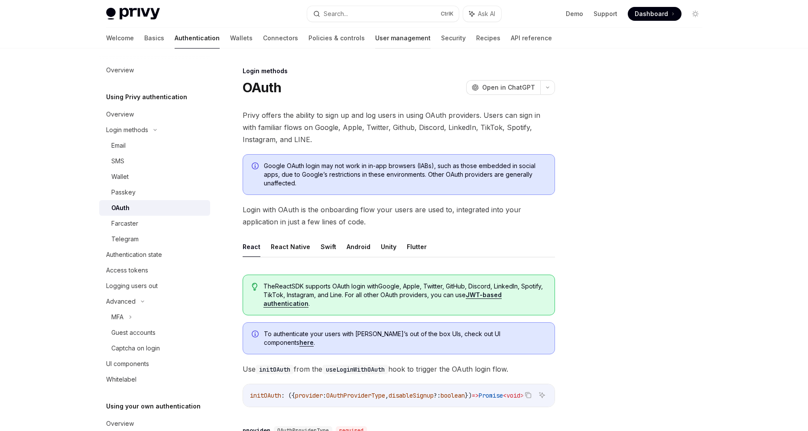
click at [375, 43] on link "User management" at bounding box center [402, 38] width 55 height 21
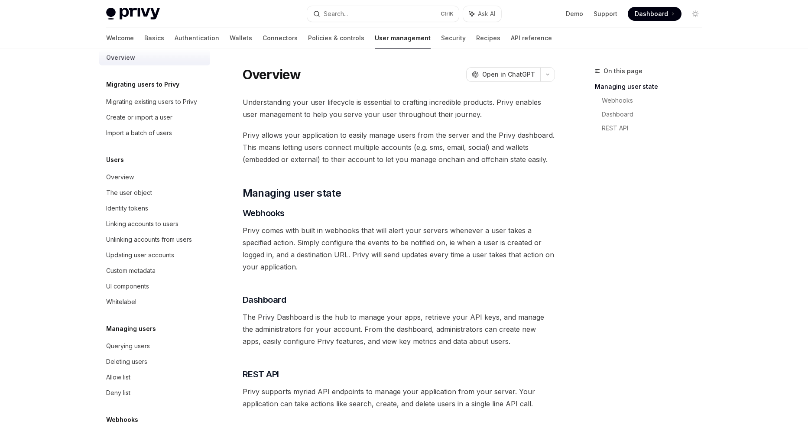
scroll to position [7, 0]
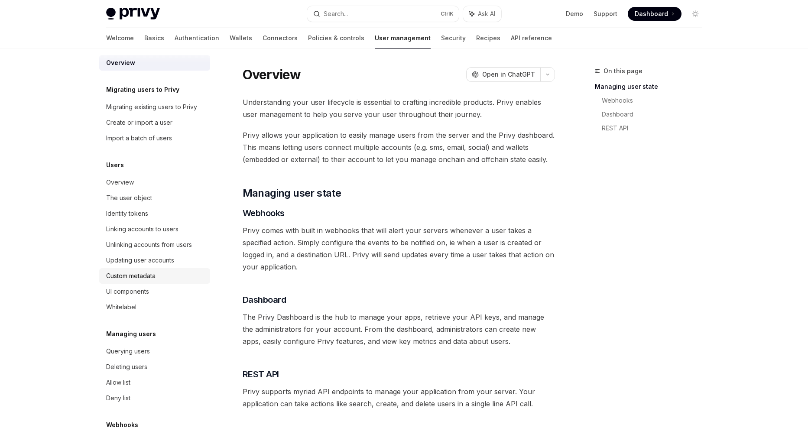
click at [155, 280] on div "Custom metadata" at bounding box center [130, 276] width 49 height 10
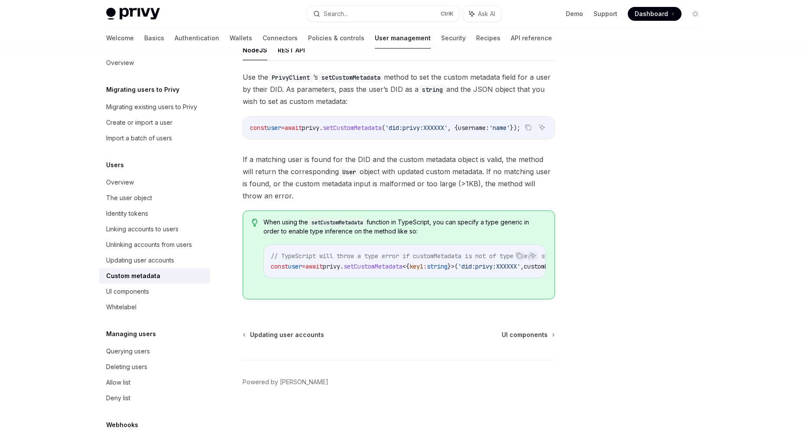
scroll to position [131, 0]
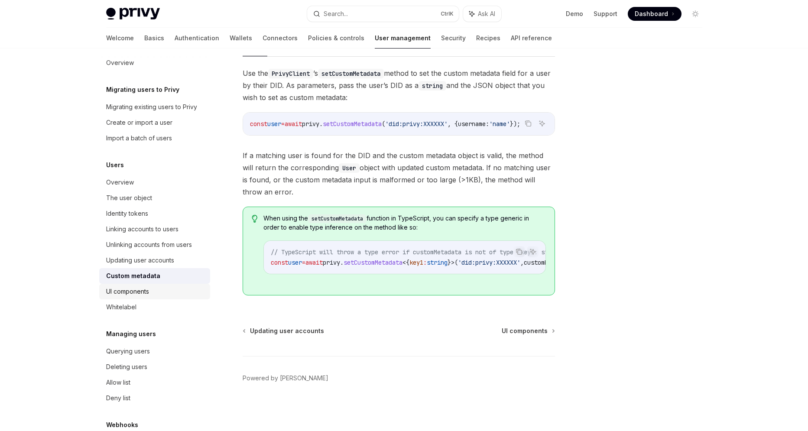
click at [160, 285] on link "UI components" at bounding box center [154, 292] width 111 height 16
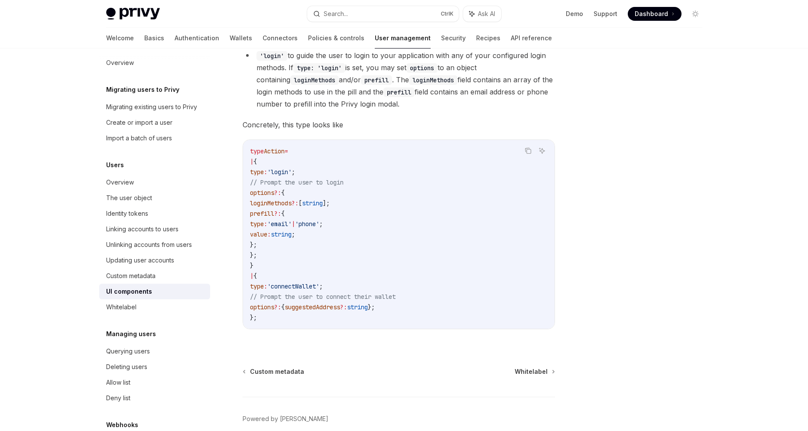
scroll to position [1501, 0]
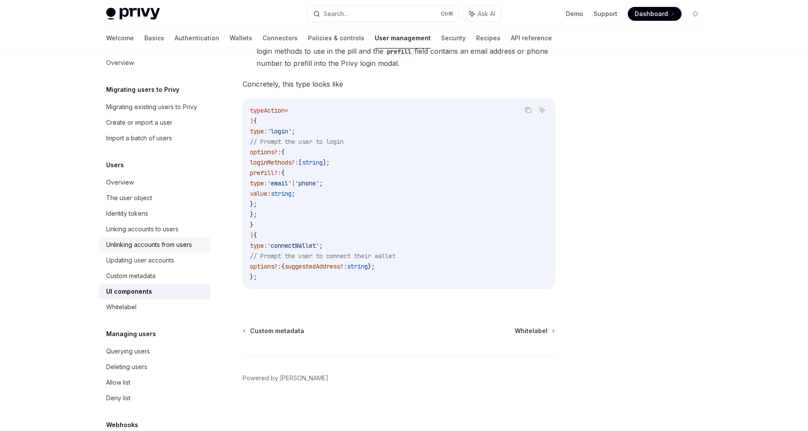
click at [191, 248] on div "Unlinking accounts from users" at bounding box center [149, 245] width 86 height 10
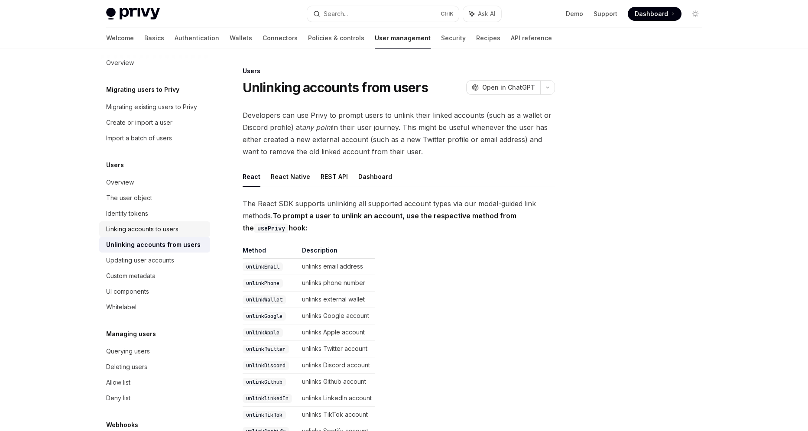
click at [144, 222] on link "Linking accounts to users" at bounding box center [154, 229] width 111 height 16
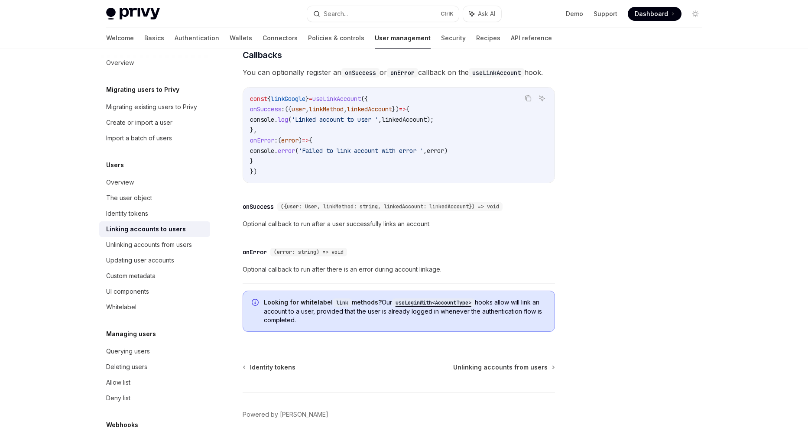
scroll to position [957, 0]
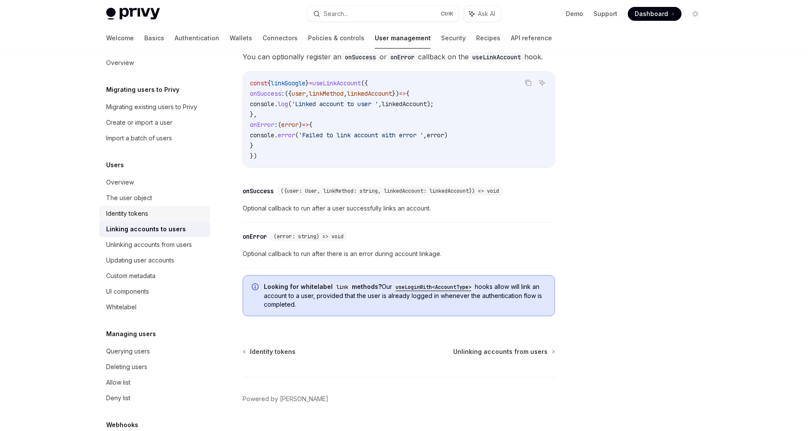
click at [163, 215] on div "Identity tokens" at bounding box center [155, 213] width 99 height 10
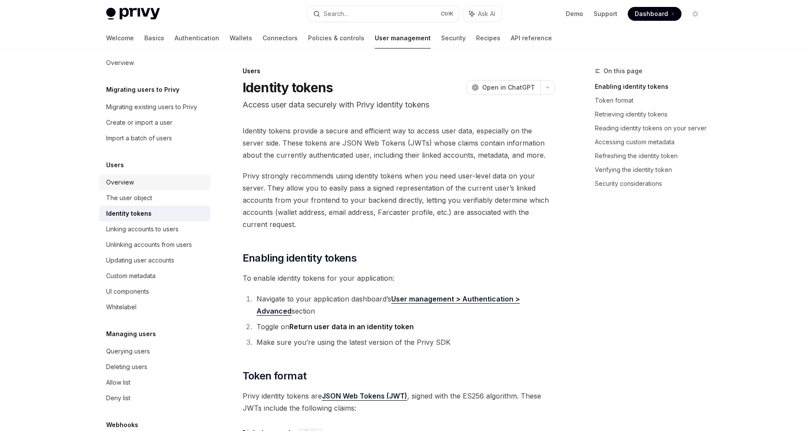
click at [157, 185] on div "Overview" at bounding box center [155, 182] width 99 height 10
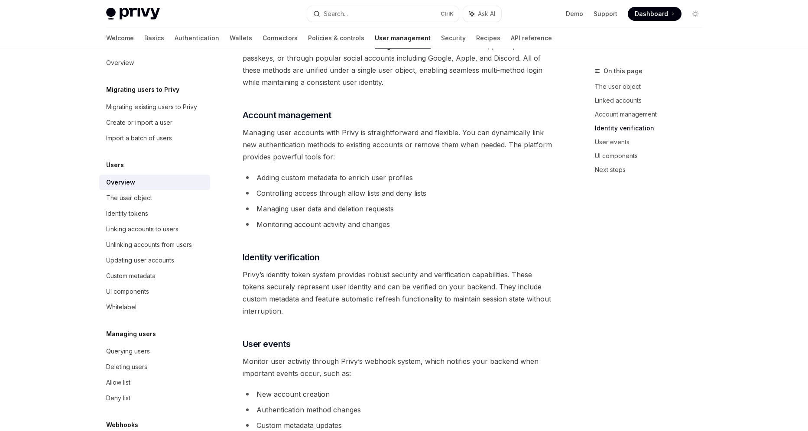
scroll to position [598, 0]
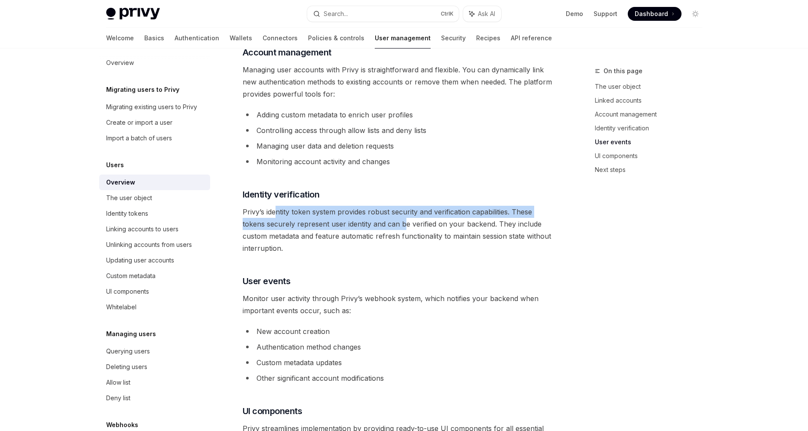
drag, startPoint x: 274, startPoint y: 212, endPoint x: 406, endPoint y: 222, distance: 131.7
click at [406, 222] on span "Privy’s identity token system provides robust security and verification capabil…" at bounding box center [399, 230] width 313 height 49
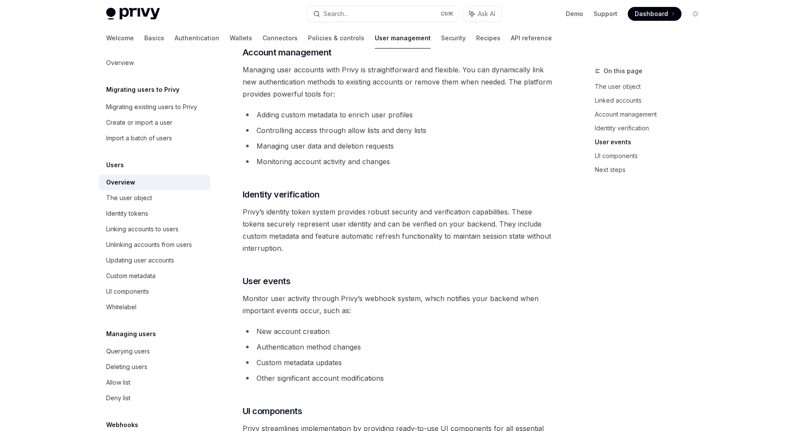
click at [397, 244] on span "Privy’s identity token system provides robust security and verification capabil…" at bounding box center [399, 230] width 313 height 49
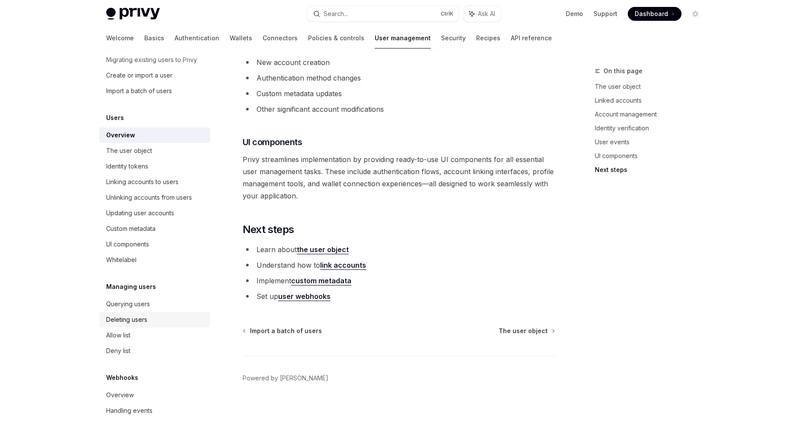
scroll to position [59, 0]
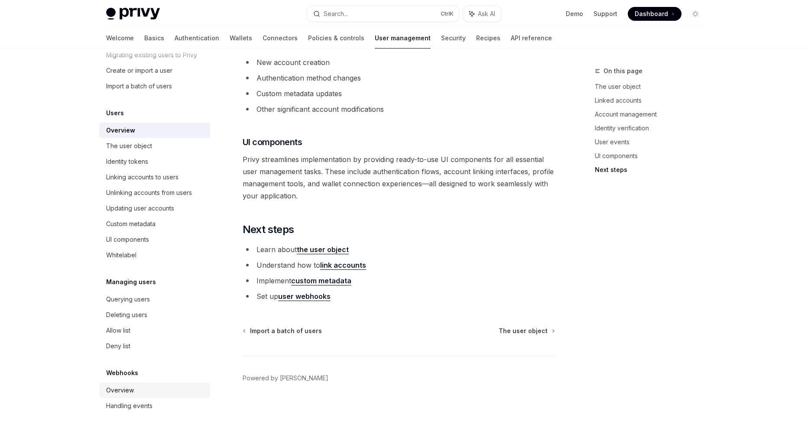
click at [151, 393] on div "Overview" at bounding box center [155, 390] width 99 height 10
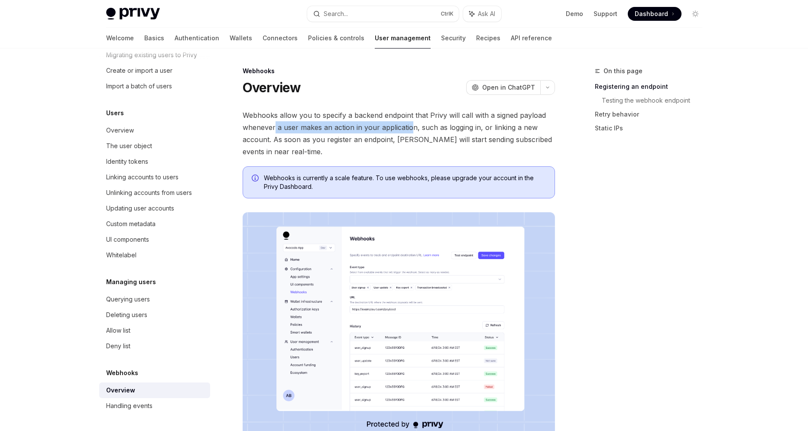
drag, startPoint x: 275, startPoint y: 127, endPoint x: 409, endPoint y: 125, distance: 133.9
click at [409, 125] on span "Webhooks allow you to specify a backend endpoint that Privy will call with a si…" at bounding box center [399, 133] width 313 height 49
click at [365, 150] on span "Webhooks allow you to specify a backend endpoint that Privy will call with a si…" at bounding box center [399, 133] width 313 height 49
click at [134, 408] on div "Handling events" at bounding box center [129, 406] width 46 height 10
type textarea "*"
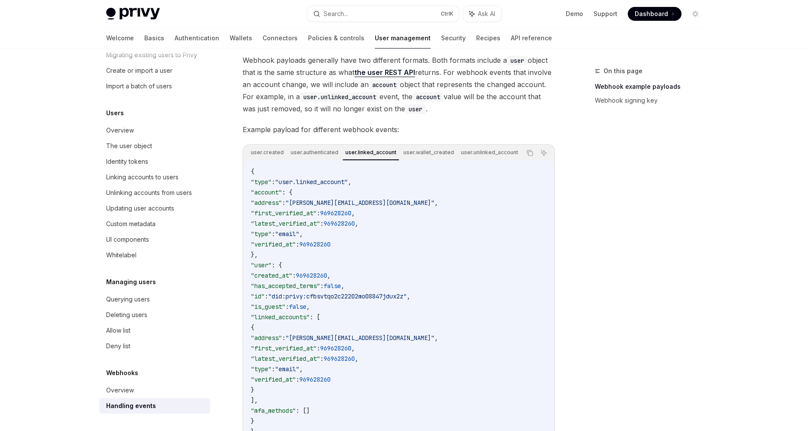
scroll to position [120, 0]
drag, startPoint x: 488, startPoint y: 155, endPoint x: 443, endPoint y: 154, distance: 44.6
click at [443, 154] on div "user.created user.authenticated user.linked_account user.wallet_created user.un…" at bounding box center [384, 154] width 273 height 15
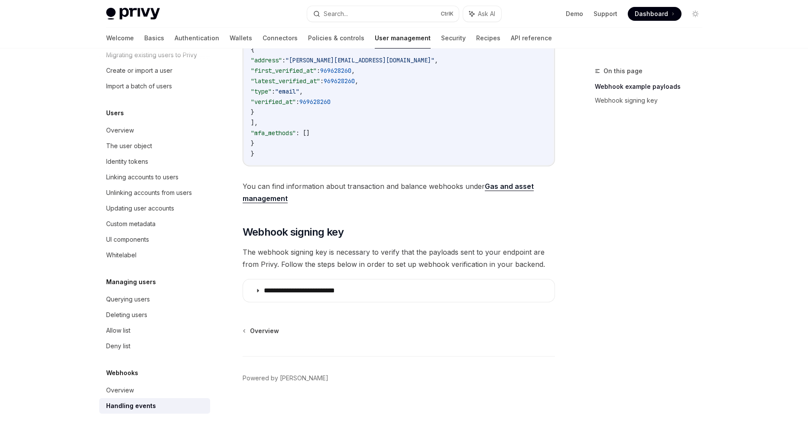
scroll to position [58, 0]
